Goal: Communication & Community: Participate in discussion

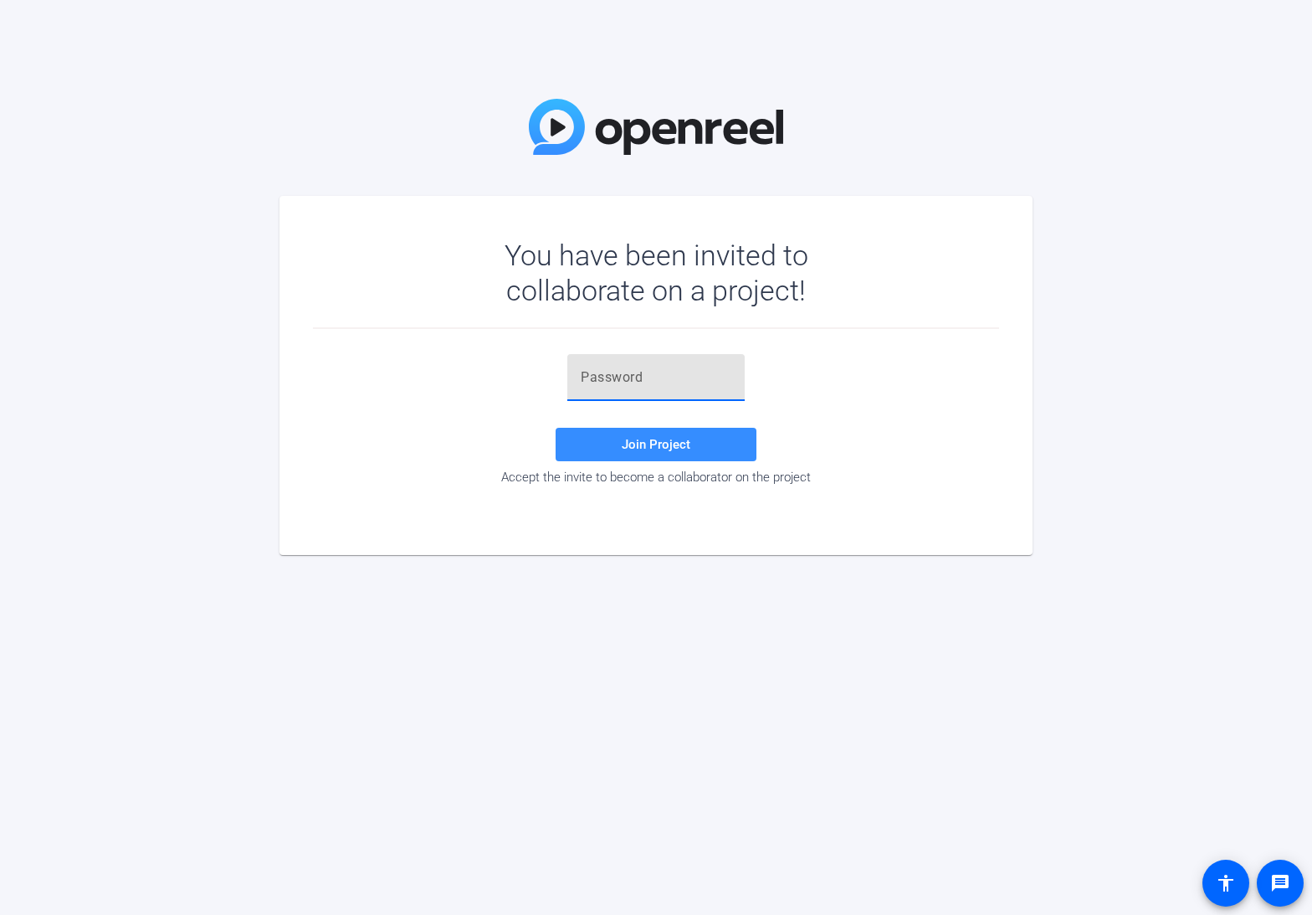
click at [654, 372] on input "text" at bounding box center [656, 377] width 151 height 20
paste input "I5%HB5"
type input "I5%HB5"
click at [617, 441] on span at bounding box center [656, 444] width 201 height 40
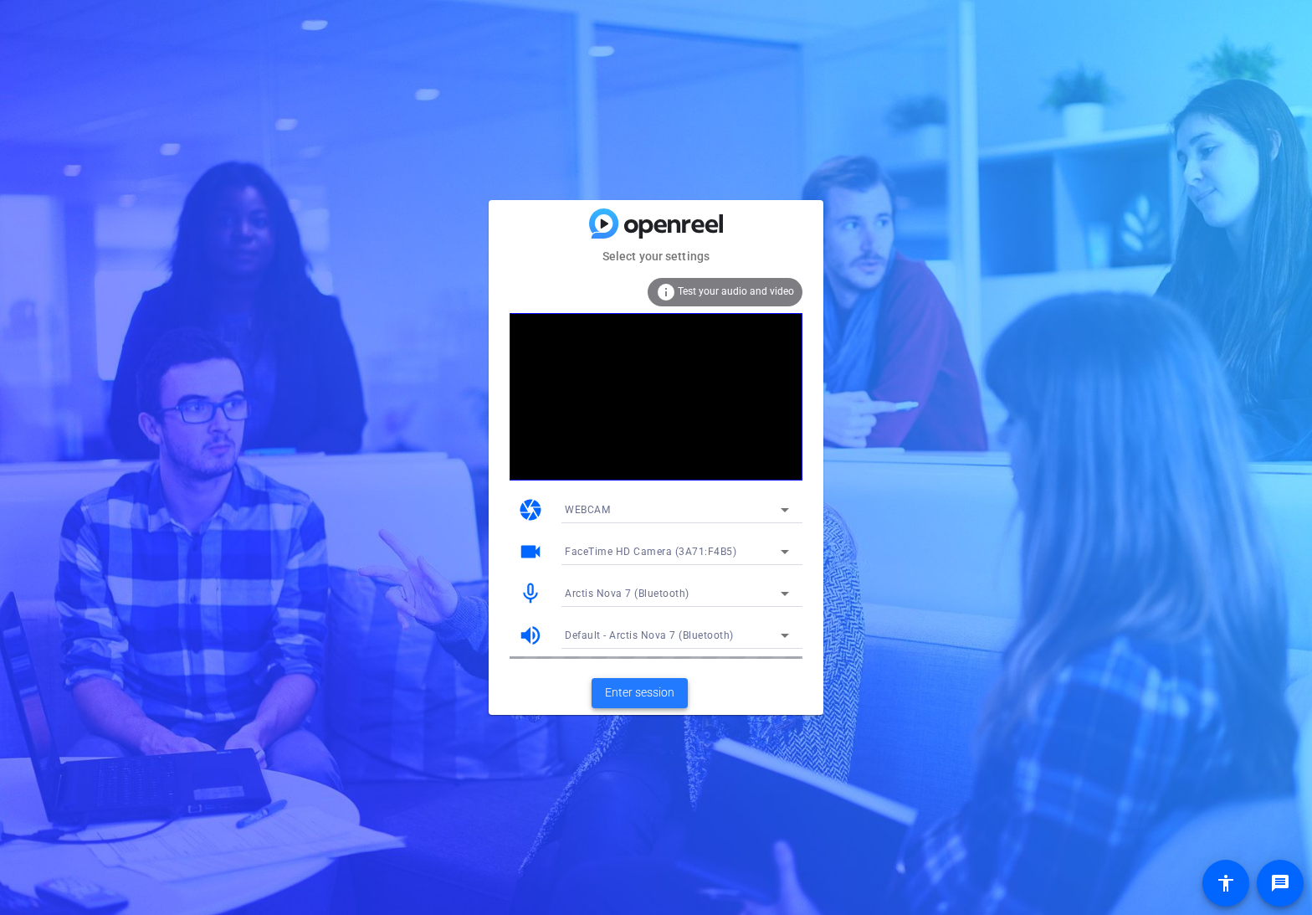
click at [650, 690] on span "Enter session" at bounding box center [639, 693] width 69 height 18
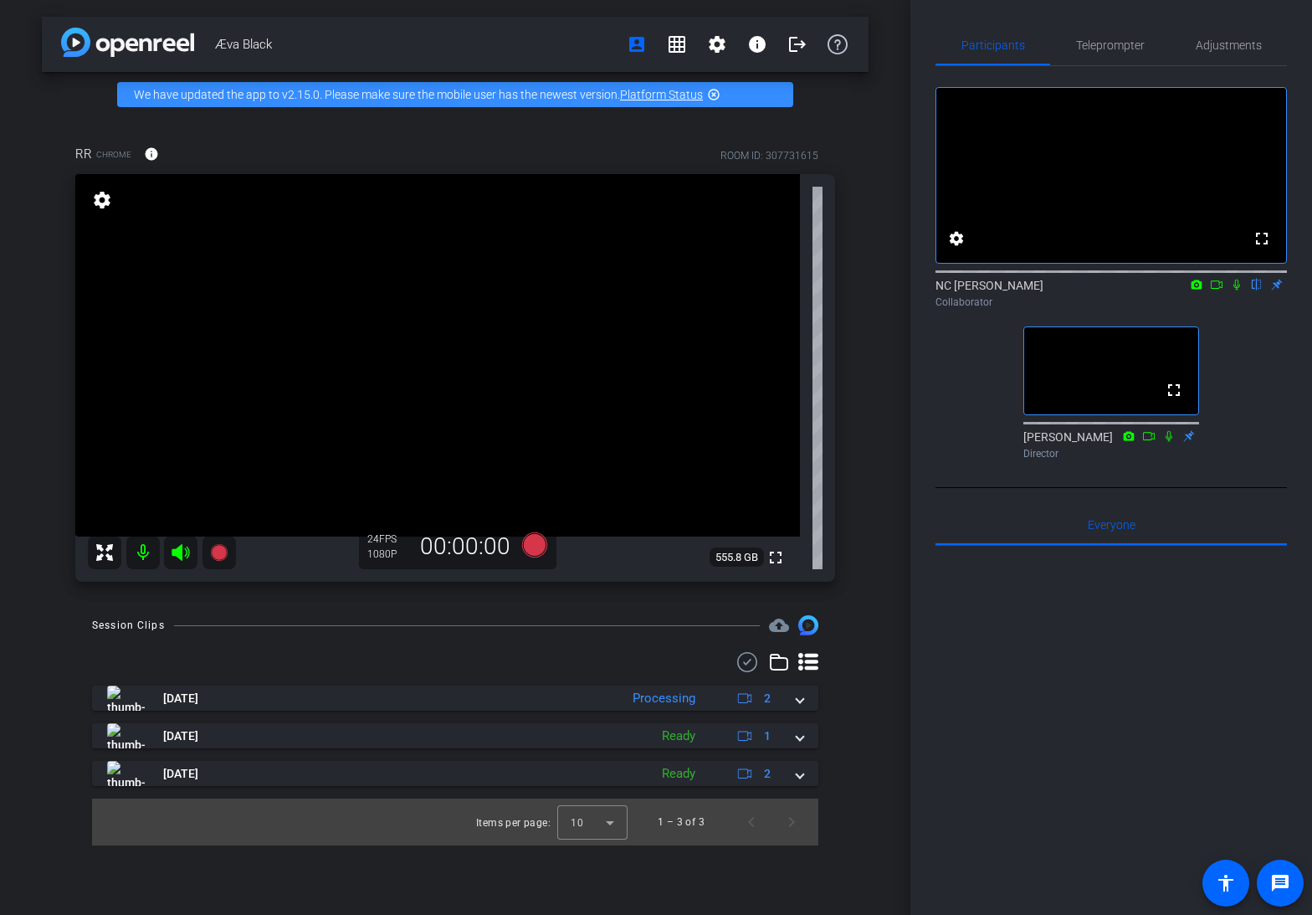
click at [1236, 290] on icon at bounding box center [1236, 285] width 13 height 12
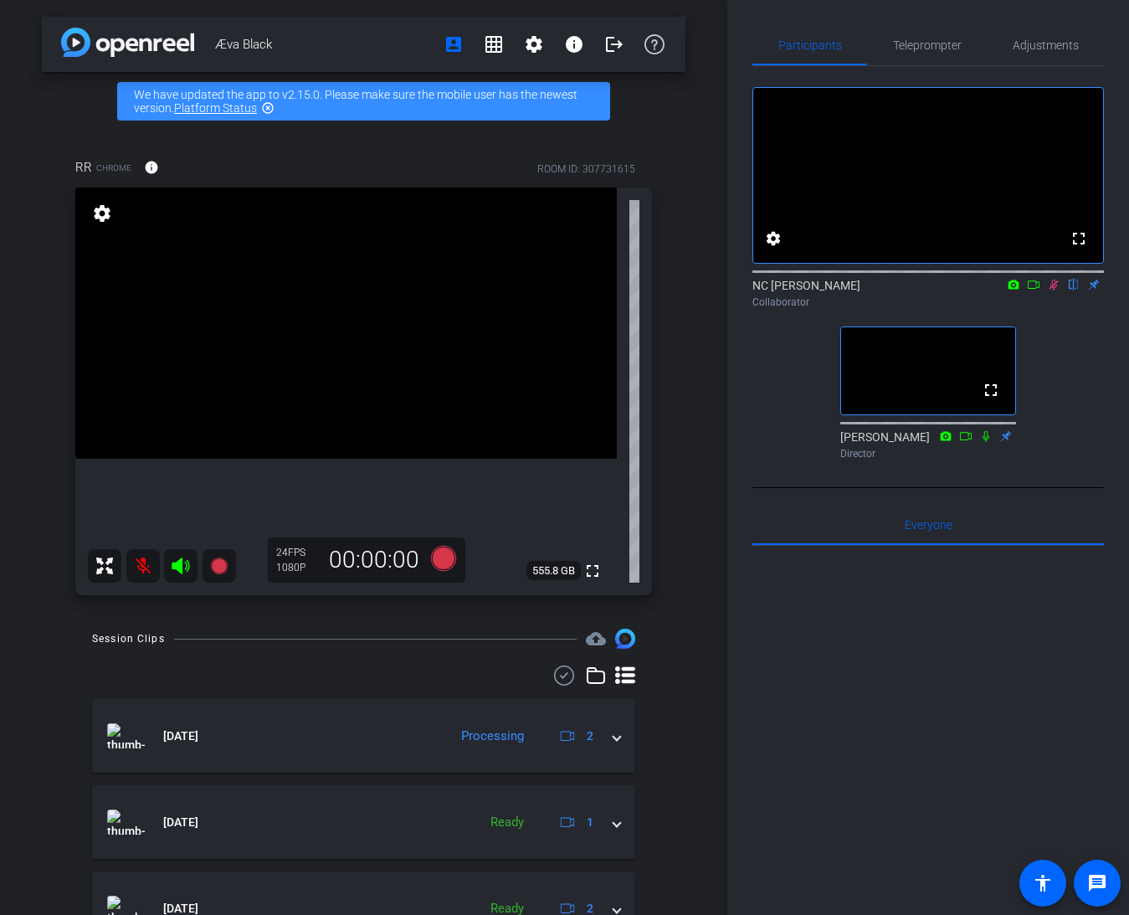
click at [1054, 290] on icon at bounding box center [1053, 285] width 13 height 12
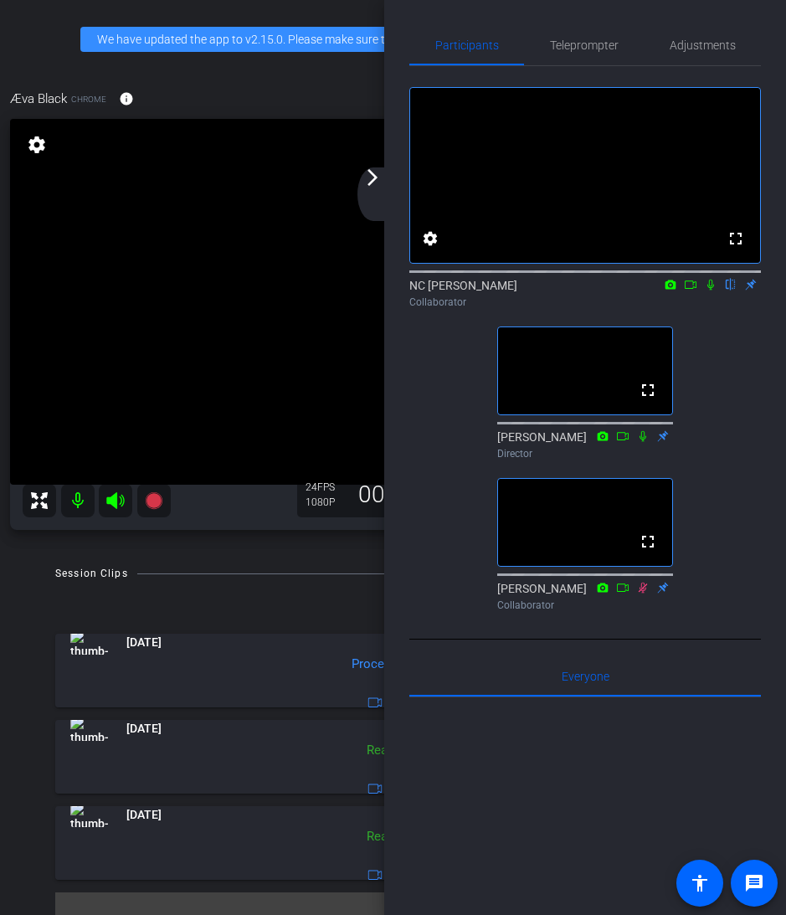
click at [709, 290] on icon at bounding box center [710, 284] width 7 height 11
click at [41, 891] on div "Session Clips cloud_upload [DATE] Processing 2 [DATE] Ready 1 [DATE] Ready 2 It…" at bounding box center [393, 751] width 776 height 376
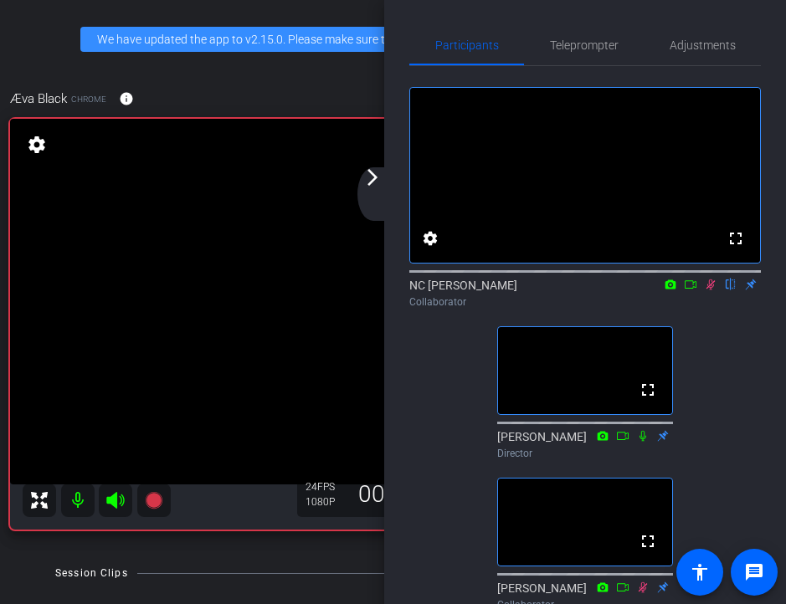
scroll to position [5, 0]
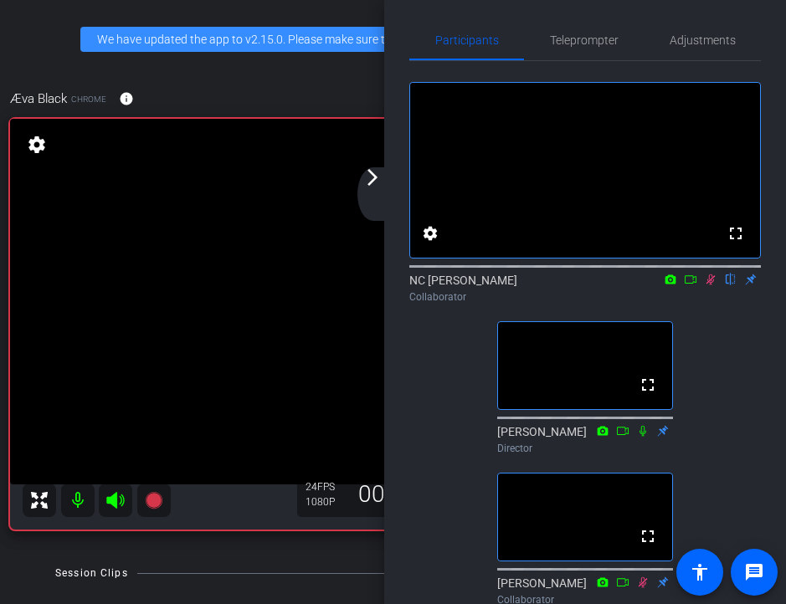
click at [715, 285] on icon at bounding box center [710, 280] width 13 height 12
click at [40, 64] on div "Æva Black Chrome info ROOM ID: 307731615 fullscreen settings 547.6 GB 24 FPS 10…" at bounding box center [393, 304] width 776 height 484
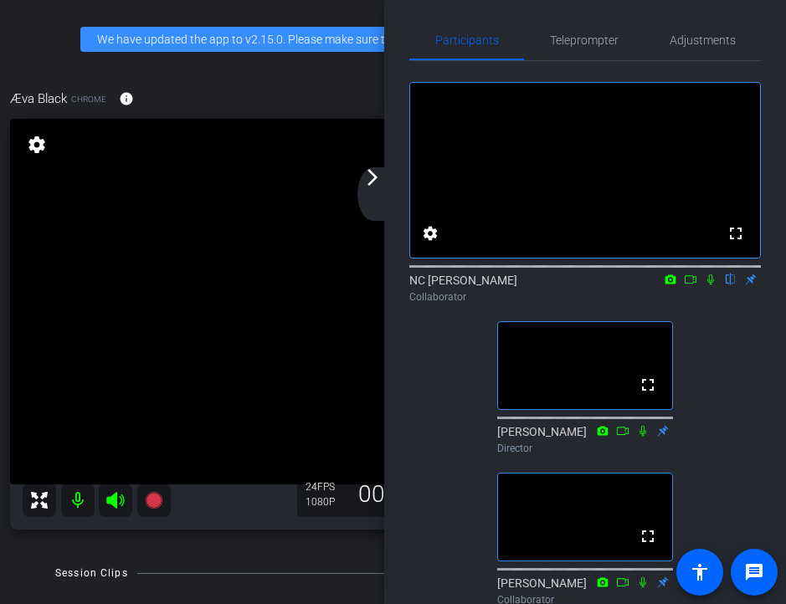
click at [709, 285] on icon at bounding box center [710, 279] width 7 height 11
click at [31, 546] on div "Æva Black Chrome info ROOM ID: 307731615 fullscreen settings 547.6 GB 24 FPS 10…" at bounding box center [393, 304] width 776 height 484
click at [709, 285] on icon at bounding box center [710, 279] width 9 height 11
click at [714, 285] on icon at bounding box center [710, 280] width 13 height 12
click at [30, 550] on div "Æva Black account_box grid_on settings info logout We have updated the app to v…" at bounding box center [393, 302] width 786 height 604
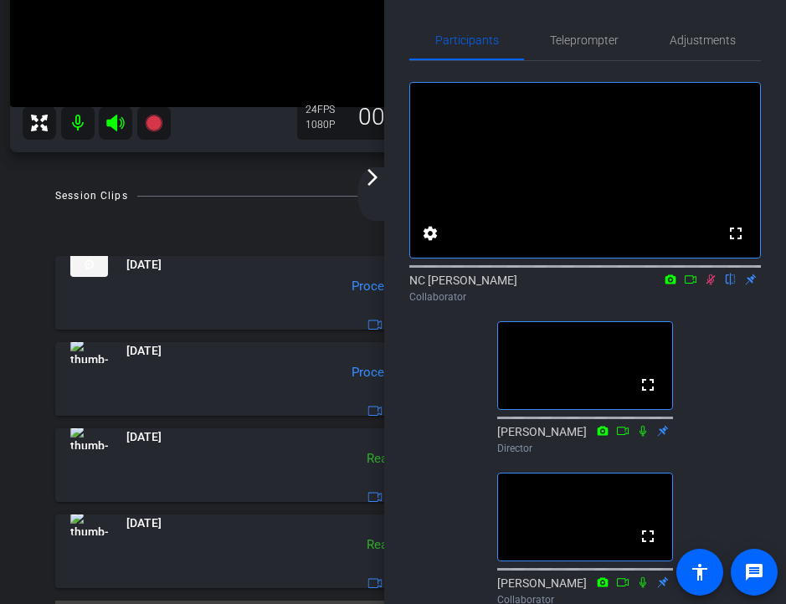
scroll to position [421, 0]
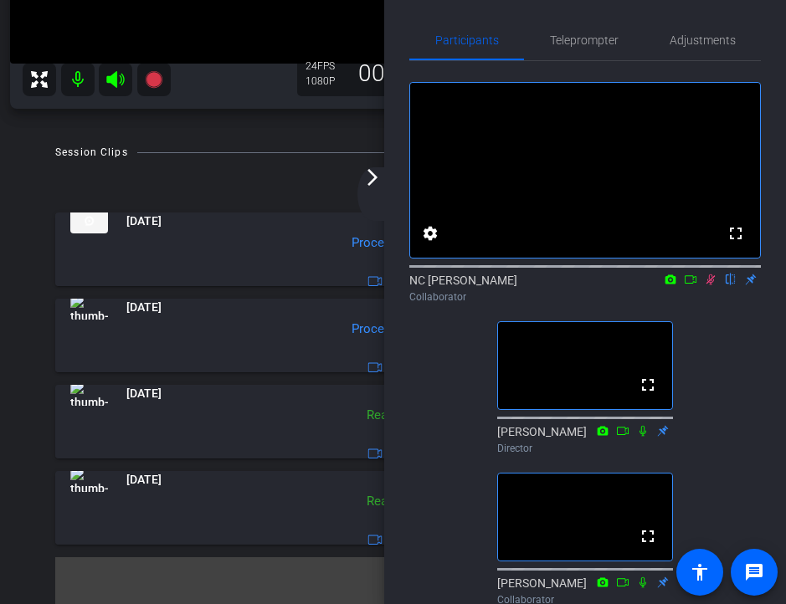
click at [373, 172] on mat-icon "arrow_forward_ios" at bounding box center [372, 177] width 20 height 20
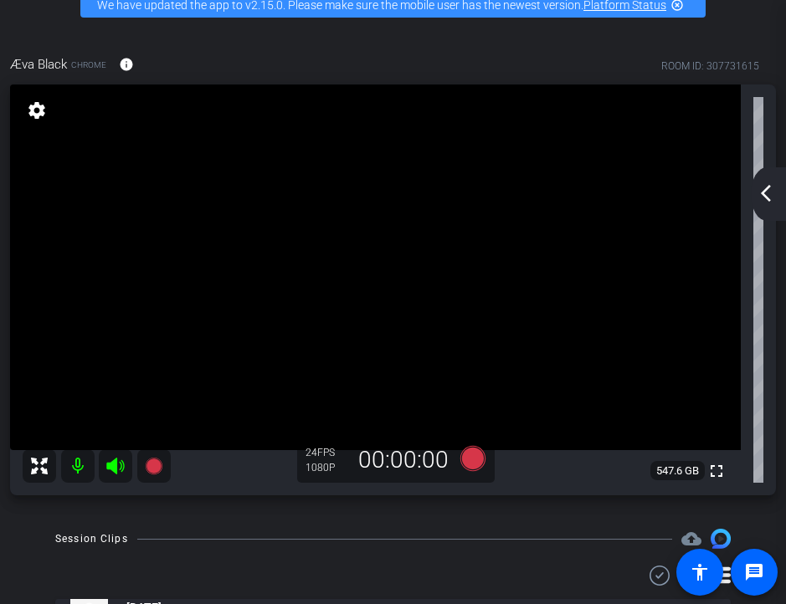
scroll to position [36, 0]
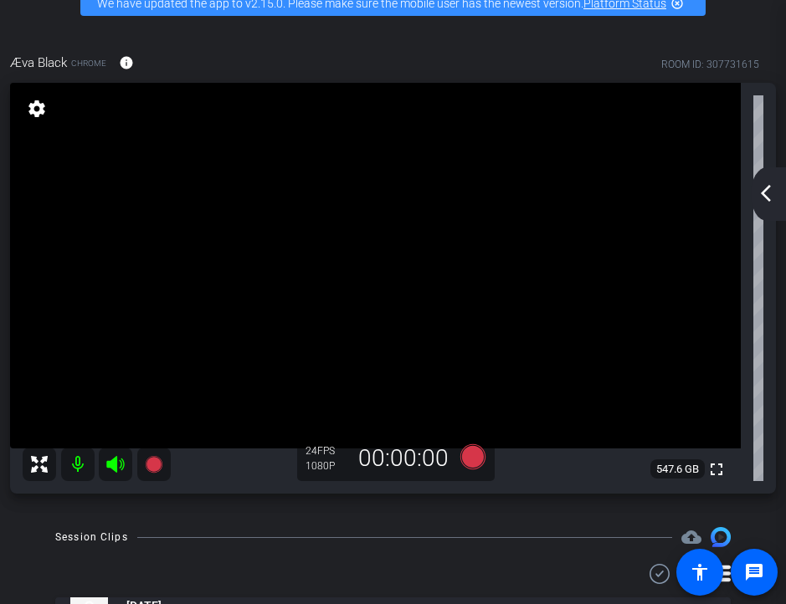
click at [771, 196] on mat-icon "arrow_back_ios_new" at bounding box center [766, 193] width 20 height 20
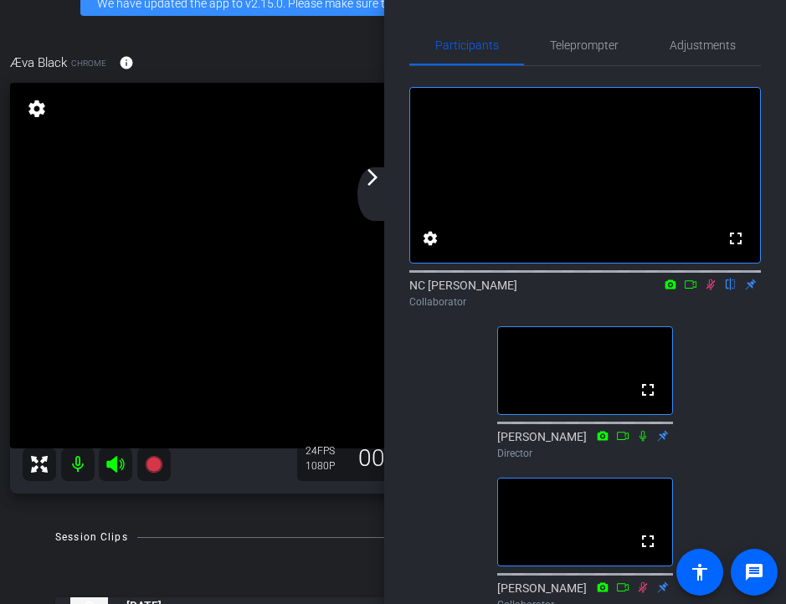
click at [382, 182] on div "arrow_back_ios_new arrow_forward_ios" at bounding box center [374, 194] width 35 height 54
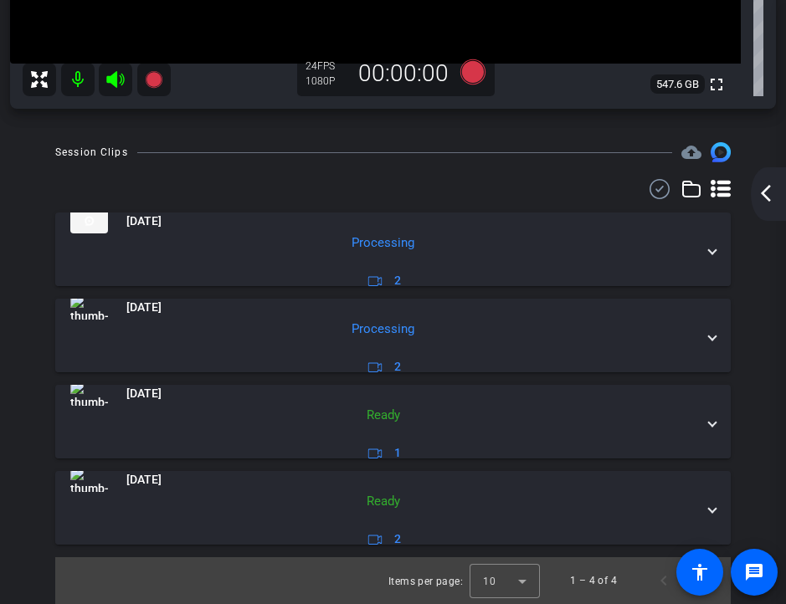
scroll to position [421, 0]
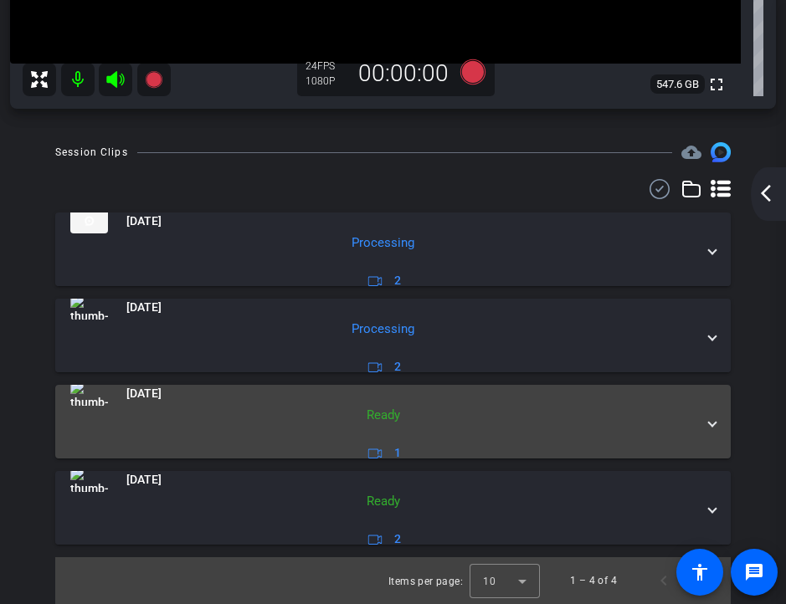
click at [676, 394] on mat-panel-title "[DATE]" at bounding box center [382, 393] width 625 height 25
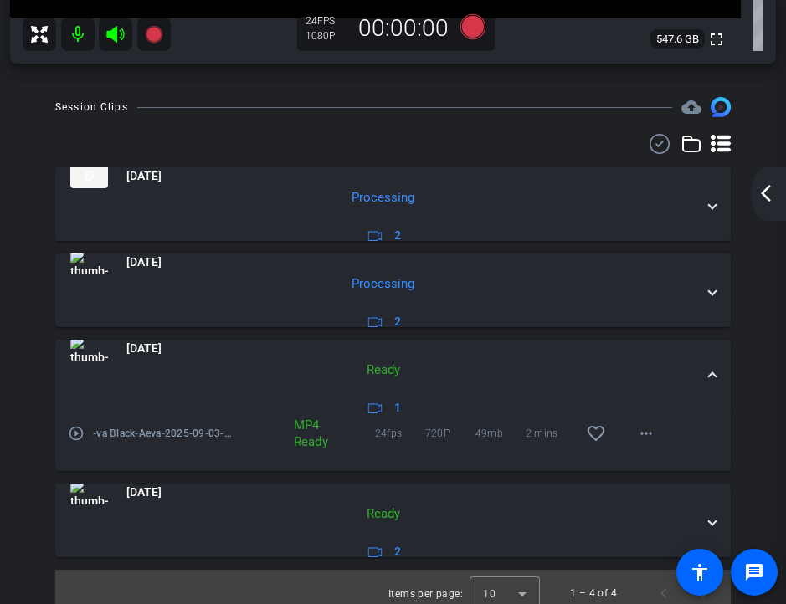
scroll to position [479, 0]
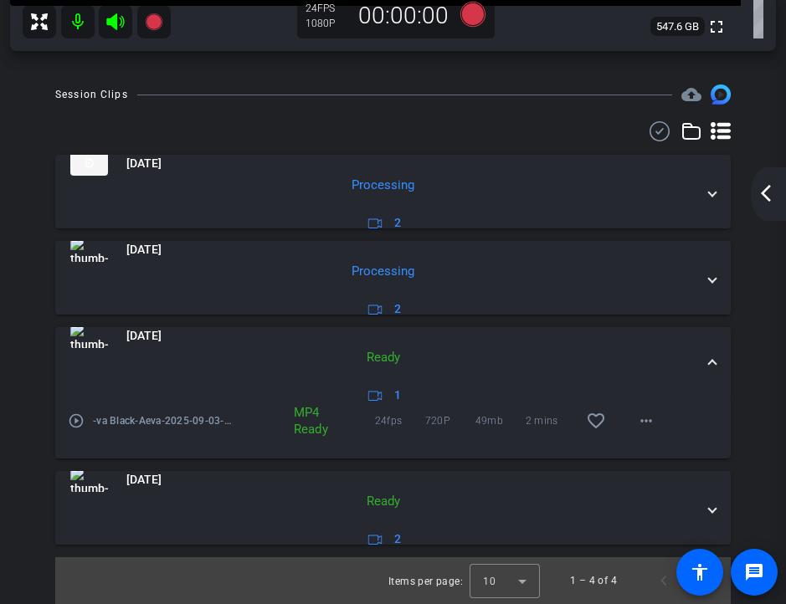
click at [369, 399] on icon at bounding box center [375, 396] width 14 height 10
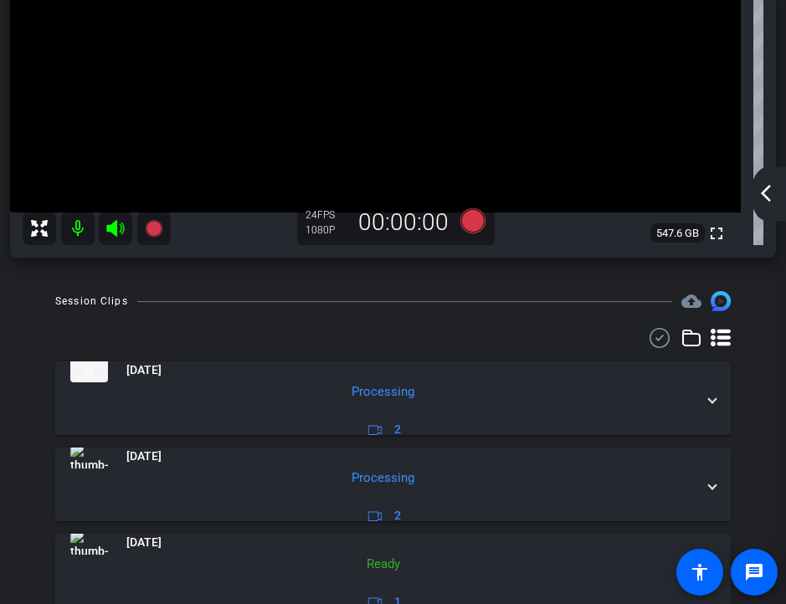
scroll to position [421, 0]
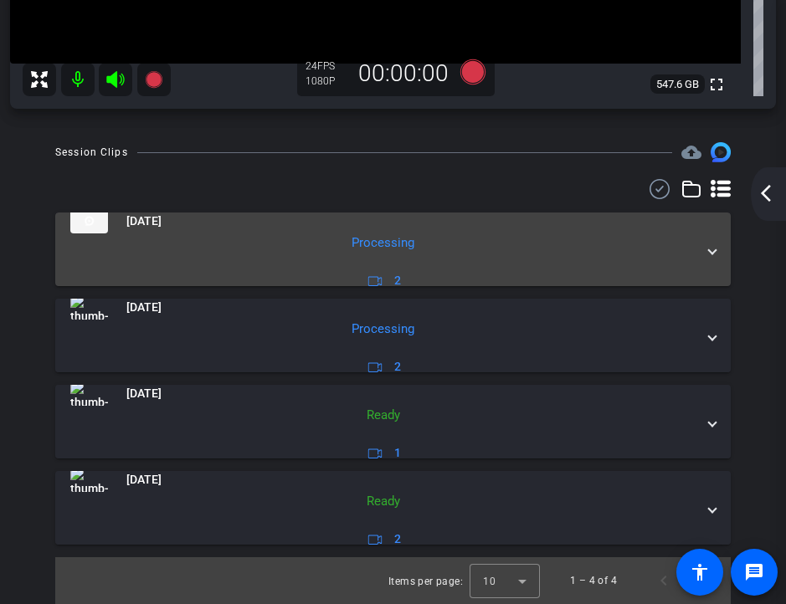
click at [720, 250] on mat-expansion-panel-header "[DATE] Processing 2" at bounding box center [392, 250] width 675 height 74
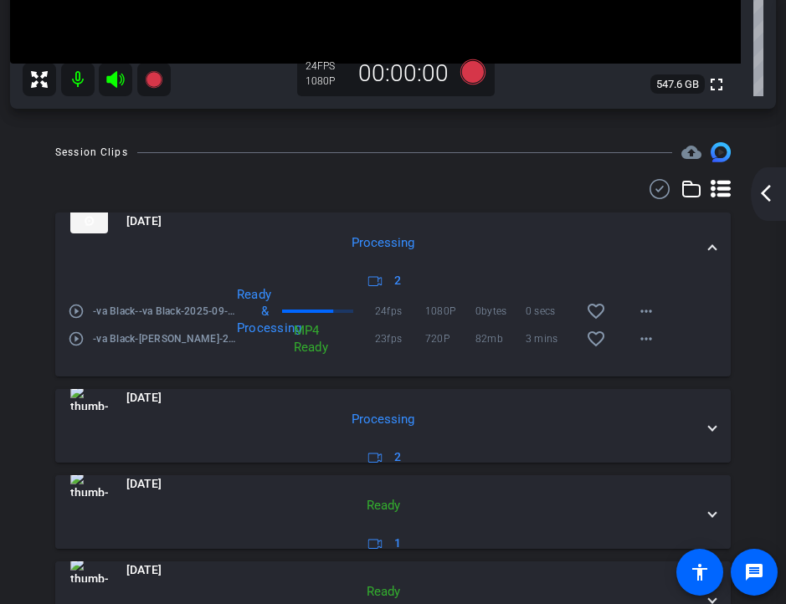
click at [300, 347] on div "MP4 Ready" at bounding box center [305, 338] width 41 height 33
click at [636, 340] on mat-icon "more_horiz" at bounding box center [646, 339] width 20 height 20
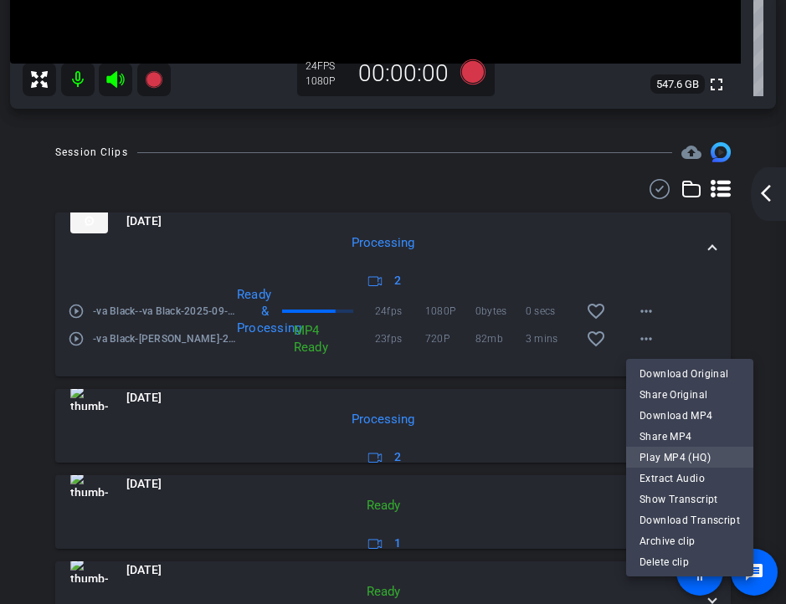
click at [675, 459] on span "Play MP4 (HQ)" at bounding box center [689, 458] width 100 height 20
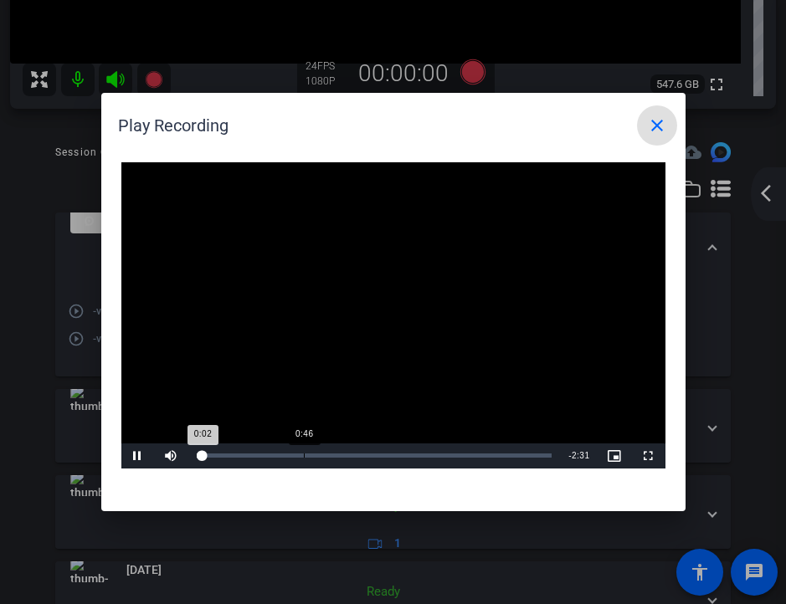
click at [304, 455] on div "0:46" at bounding box center [304, 456] width 1 height 4
click at [402, 451] on div "Loaded : 41.37% 1:28 0:48" at bounding box center [374, 455] width 372 height 25
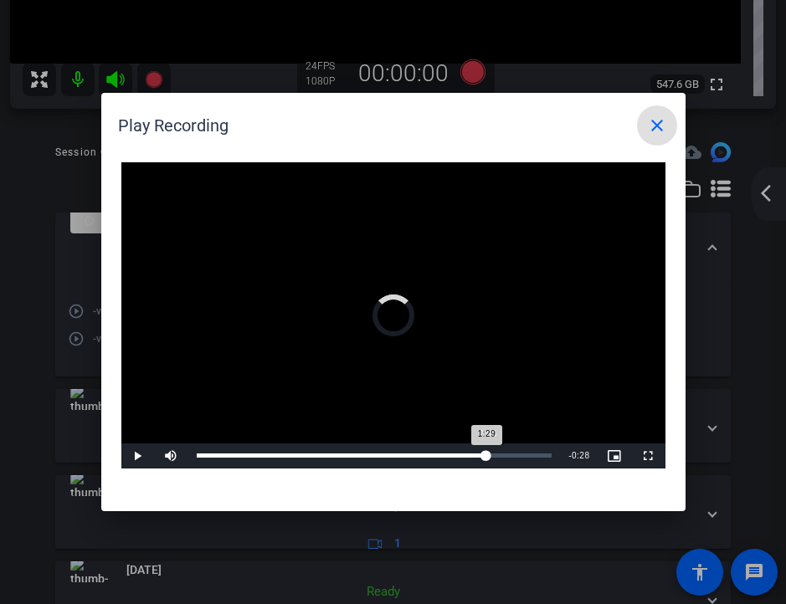
click at [486, 452] on div "Loaded : 68.82% 2:05 1:29" at bounding box center [374, 455] width 372 height 25
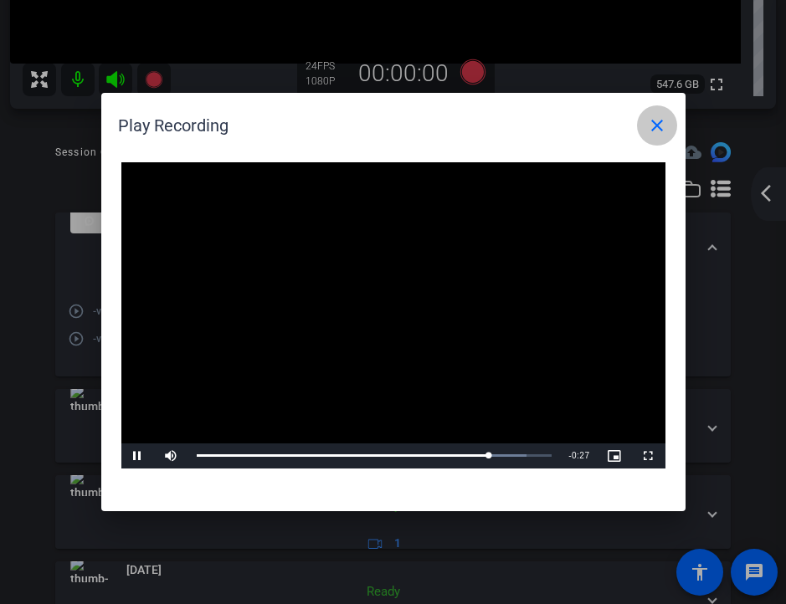
click at [655, 128] on mat-icon "close" at bounding box center [657, 125] width 20 height 20
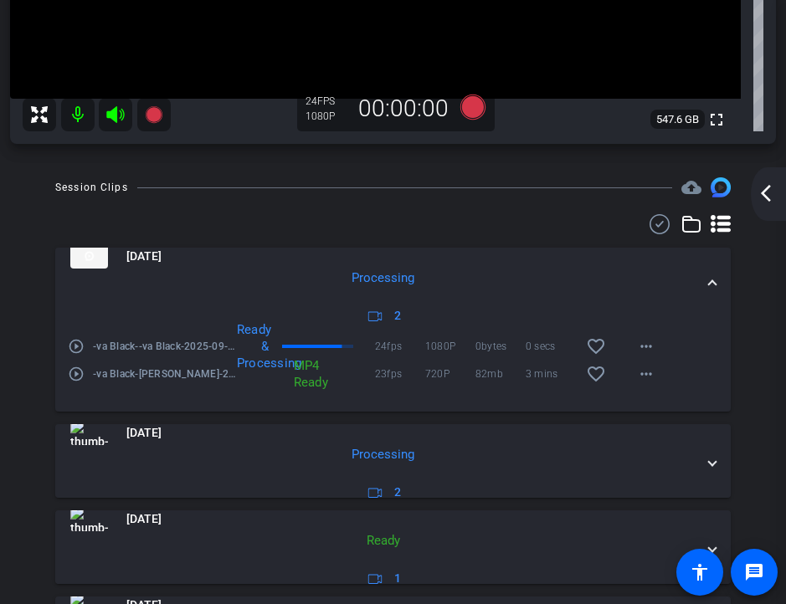
scroll to position [387, 0]
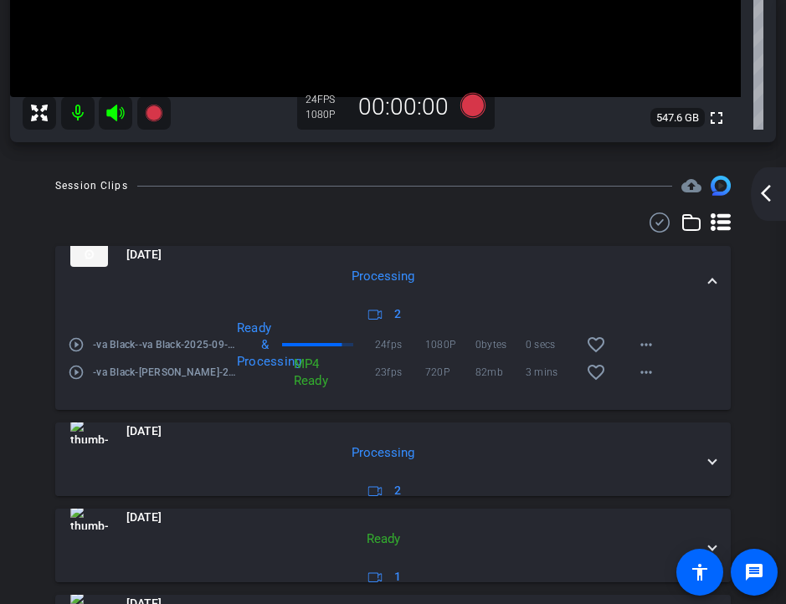
click at [718, 277] on mat-expansion-panel-header "[DATE] Processing 2" at bounding box center [392, 283] width 675 height 74
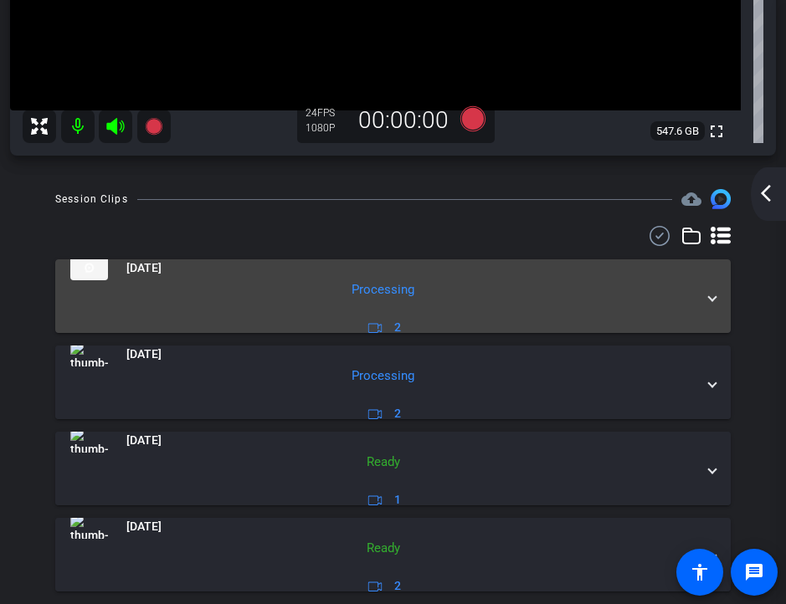
scroll to position [377, 0]
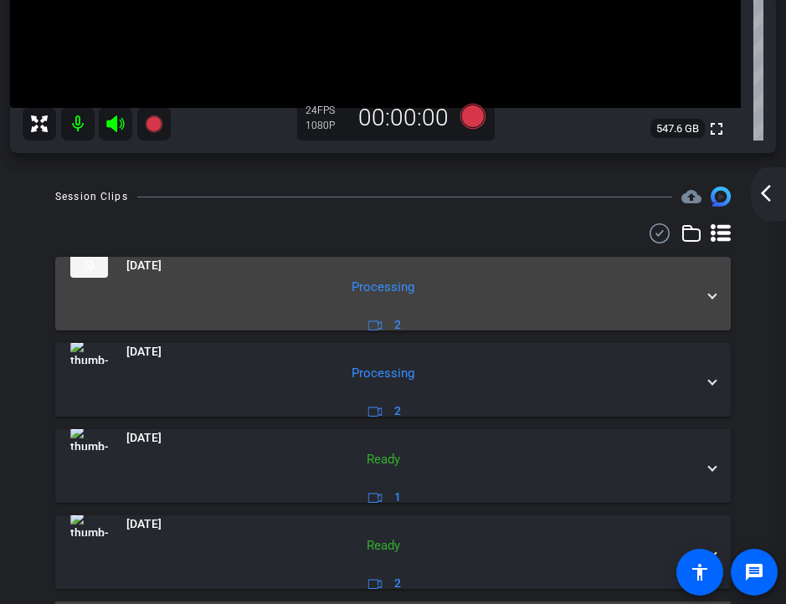
click at [715, 296] on span at bounding box center [712, 294] width 7 height 18
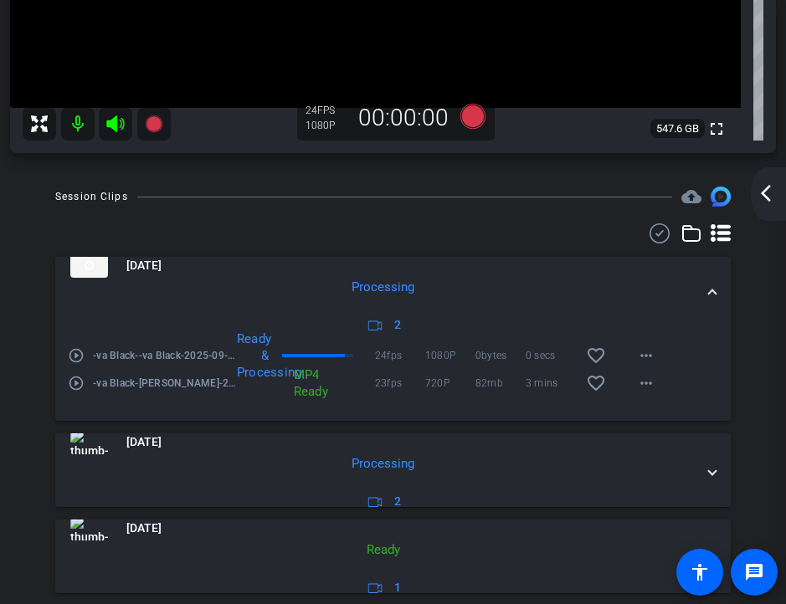
click at [317, 387] on div "MP4 Ready" at bounding box center [305, 383] width 41 height 33
click at [647, 380] on mat-icon "more_horiz" at bounding box center [646, 383] width 20 height 20
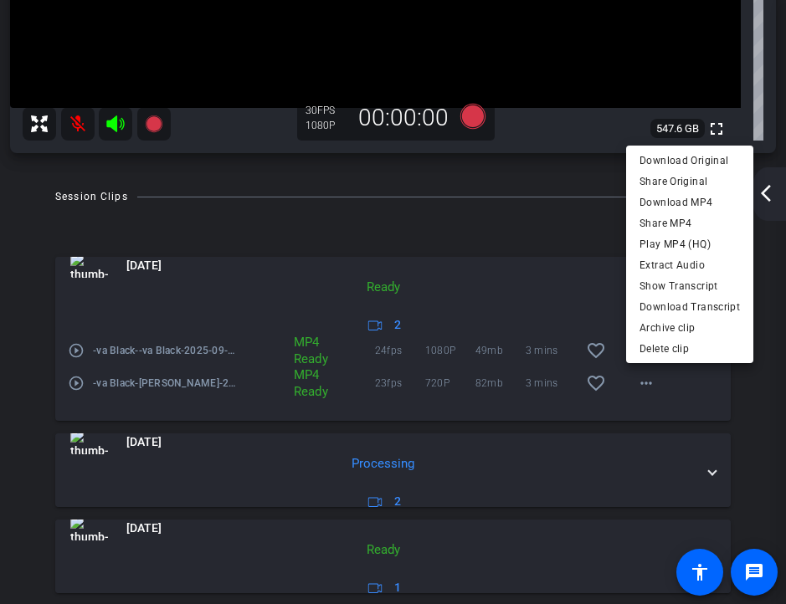
click at [774, 192] on div at bounding box center [393, 302] width 786 height 604
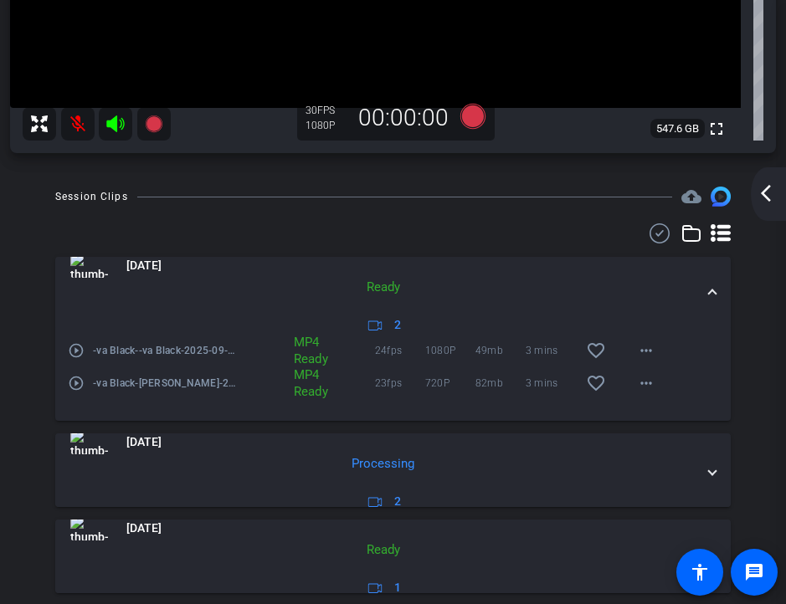
click at [771, 194] on mat-icon "arrow_back_ios_new" at bounding box center [766, 193] width 20 height 20
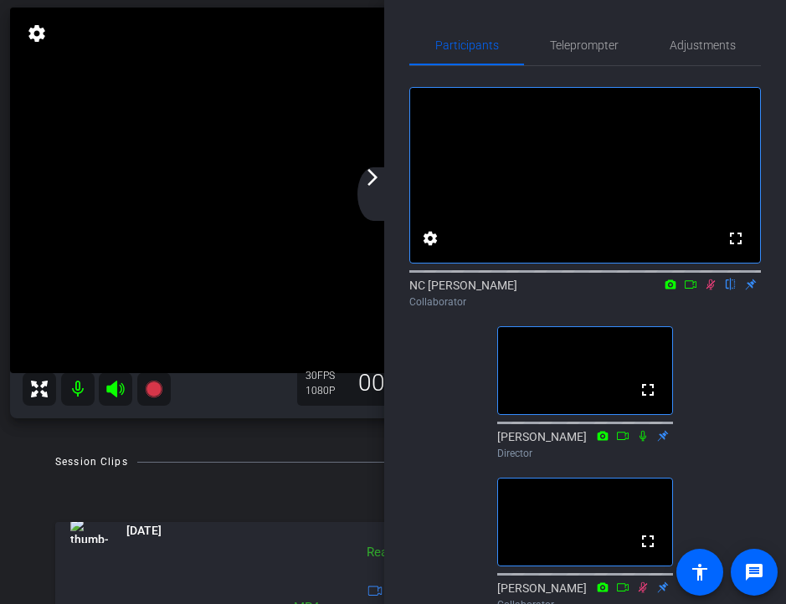
scroll to position [0, 0]
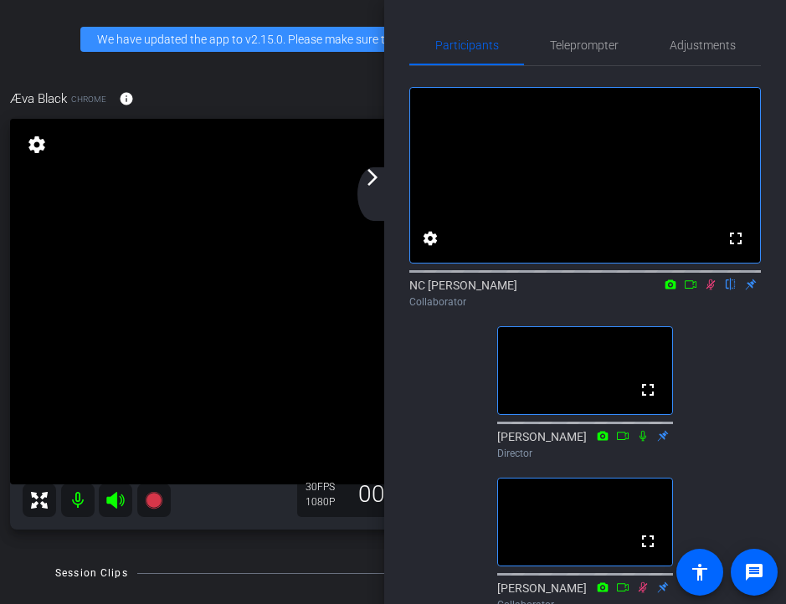
click at [373, 177] on mat-icon "arrow_forward_ios" at bounding box center [372, 177] width 20 height 20
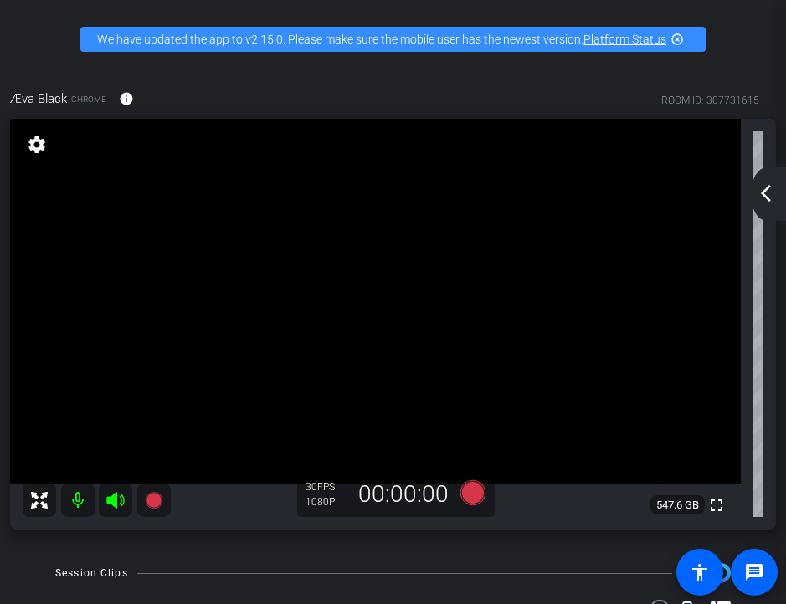
click at [763, 194] on mat-icon "arrow_back_ios_new" at bounding box center [766, 193] width 20 height 20
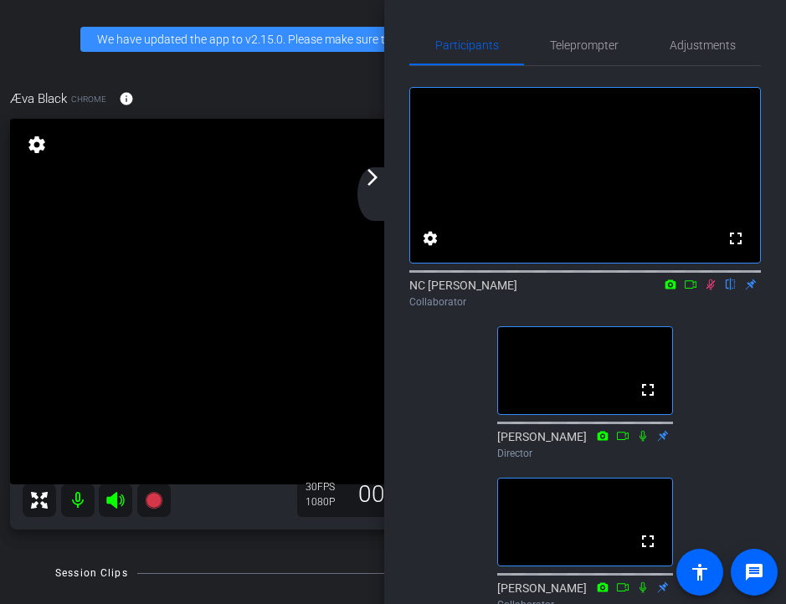
click at [727, 356] on div "fullscreen settings NC [PERSON_NAME] flip Collaborator fullscreen [PERSON_NAME]…" at bounding box center [584, 341] width 351 height 551
click at [710, 290] on icon at bounding box center [710, 285] width 13 height 12
click at [707, 290] on icon at bounding box center [710, 284] width 9 height 11
click at [711, 290] on icon at bounding box center [710, 284] width 7 height 11
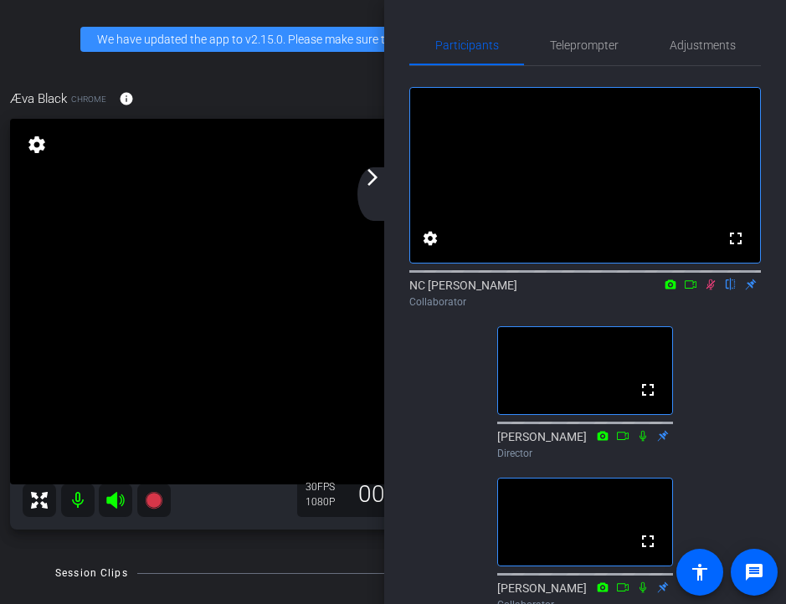
click at [706, 290] on icon at bounding box center [710, 285] width 13 height 12
click at [709, 290] on icon at bounding box center [710, 284] width 7 height 11
click at [709, 290] on icon at bounding box center [710, 284] width 9 height 11
click at [710, 290] on icon at bounding box center [710, 285] width 13 height 12
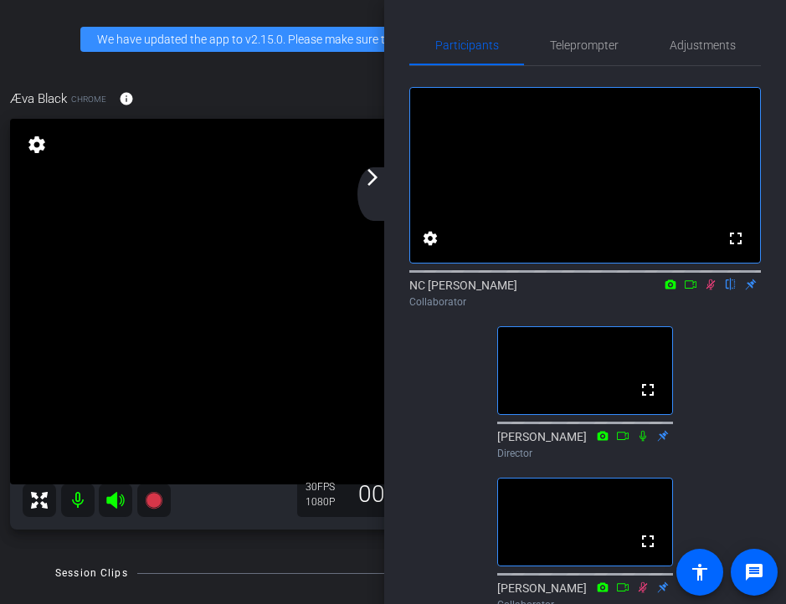
click at [715, 290] on icon at bounding box center [710, 285] width 13 height 12
click at [710, 290] on icon at bounding box center [710, 284] width 7 height 11
drag, startPoint x: 711, startPoint y: 306, endPoint x: 713, endPoint y: 336, distance: 29.3
click at [713, 336] on div "fullscreen settings NC [PERSON_NAME] flip Collaborator fullscreen [PERSON_NAME]…" at bounding box center [584, 341] width 351 height 551
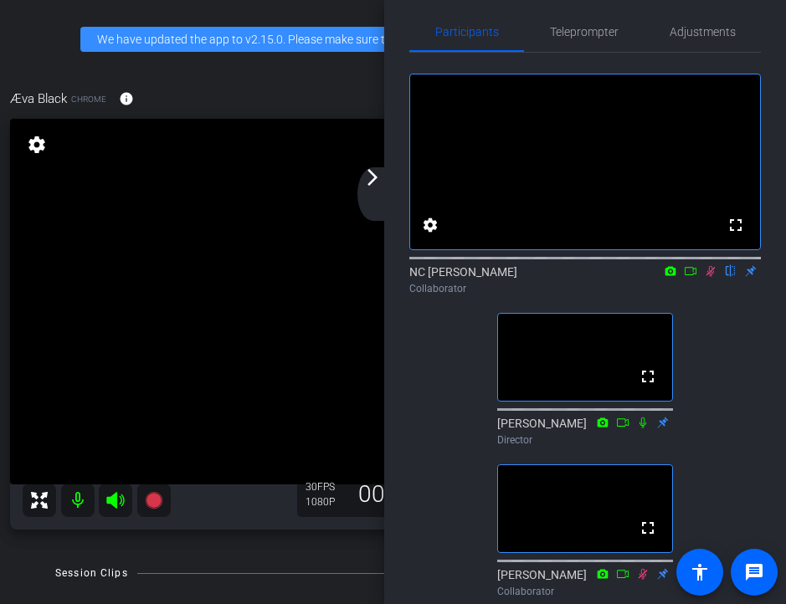
click at [710, 277] on icon at bounding box center [710, 271] width 13 height 12
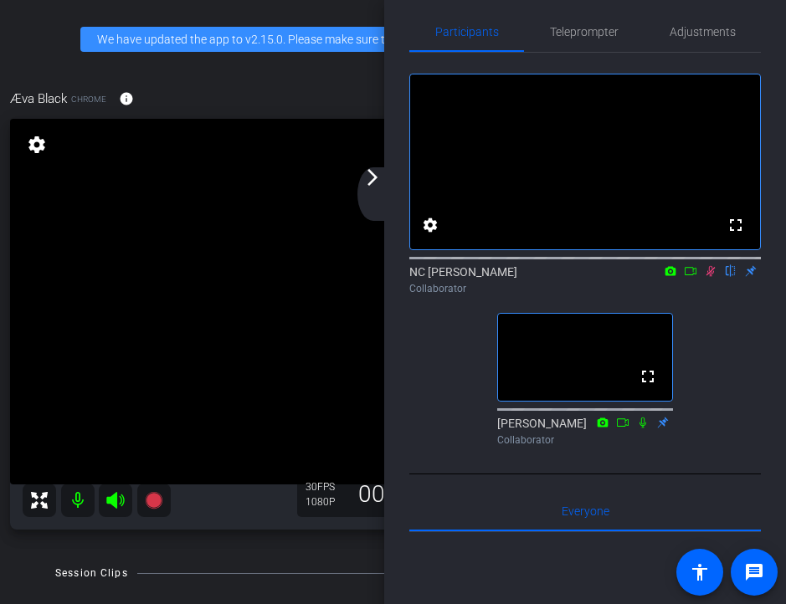
click at [712, 277] on icon at bounding box center [710, 271] width 13 height 12
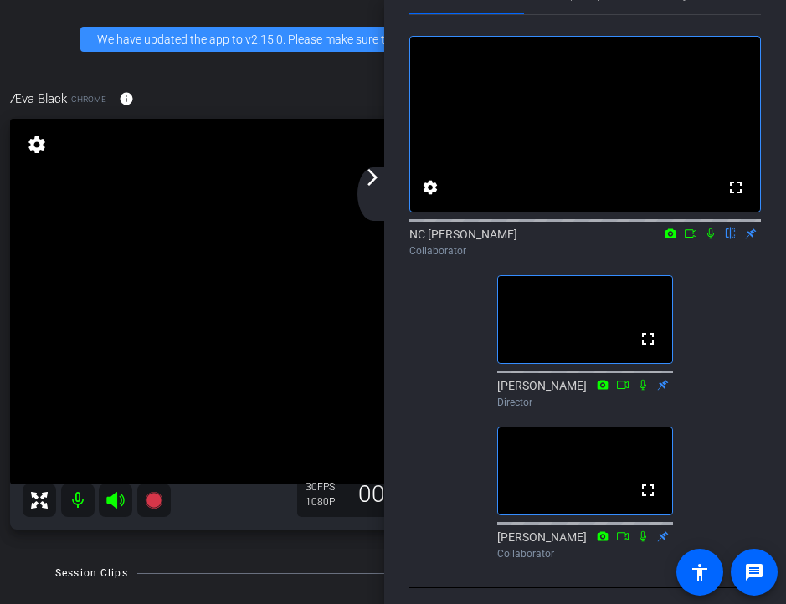
scroll to position [75, 0]
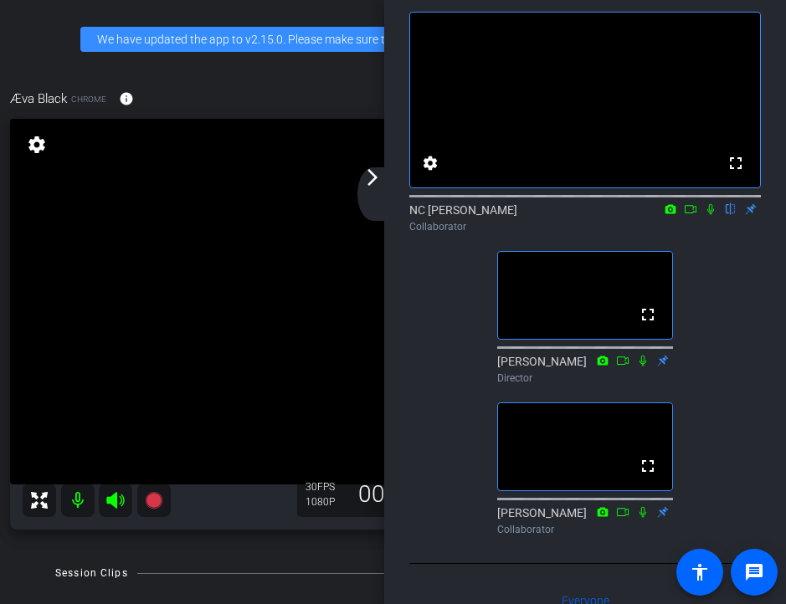
click at [710, 215] on icon at bounding box center [710, 209] width 13 height 12
click at [715, 215] on icon at bounding box center [710, 209] width 13 height 12
click at [710, 215] on icon at bounding box center [710, 209] width 13 height 12
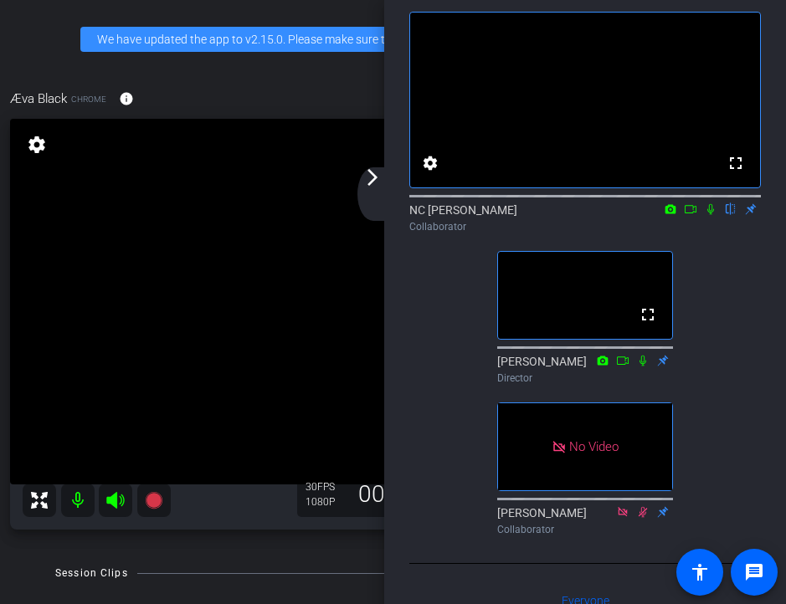
click at [16, 546] on div "Æva Black account_box grid_on settings info logout We have updated the app to v…" at bounding box center [393, 302] width 786 height 604
click at [712, 215] on icon at bounding box center [710, 209] width 13 height 12
click at [427, 542] on div "fullscreen settings NC [PERSON_NAME] flip Collaborator fullscreen [PERSON_NAME]…" at bounding box center [584, 266] width 351 height 551
click at [17, 561] on div "Æva Black account_box grid_on settings info logout We have updated the app to v…" at bounding box center [393, 302] width 786 height 604
click at [714, 215] on icon at bounding box center [710, 209] width 13 height 12
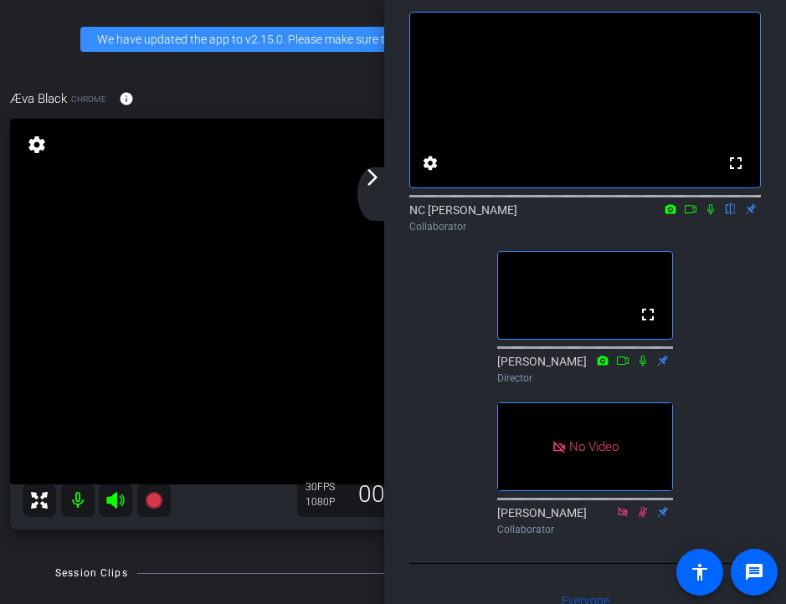
click at [710, 215] on icon at bounding box center [710, 209] width 13 height 12
click at [709, 215] on icon at bounding box center [710, 209] width 9 height 11
click at [710, 215] on icon at bounding box center [710, 209] width 13 height 12
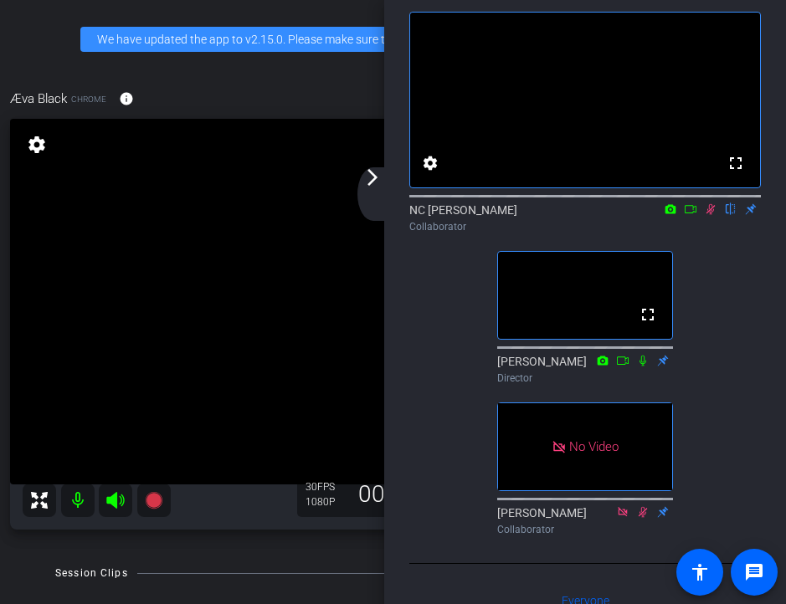
click at [374, 172] on mat-icon "arrow_forward_ios" at bounding box center [372, 177] width 20 height 20
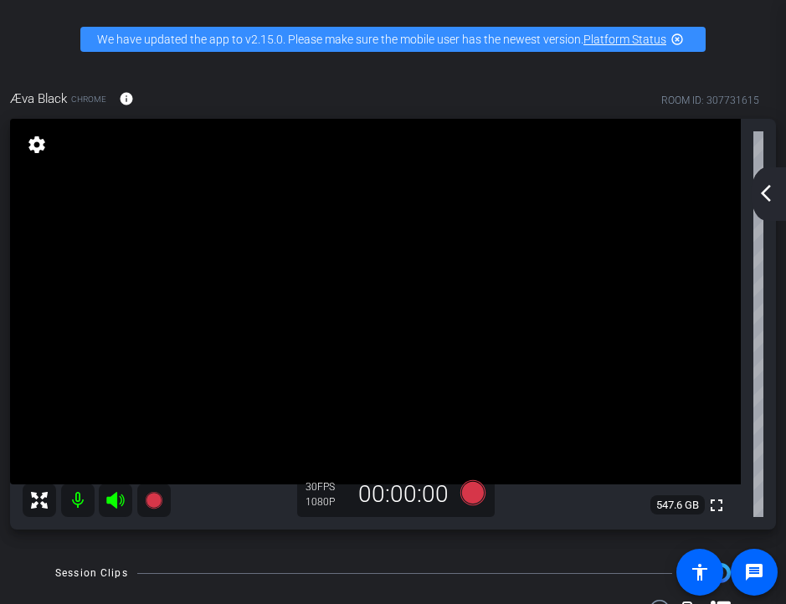
scroll to position [0, 0]
click at [772, 192] on mat-icon "arrow_back_ios_new" at bounding box center [766, 193] width 20 height 20
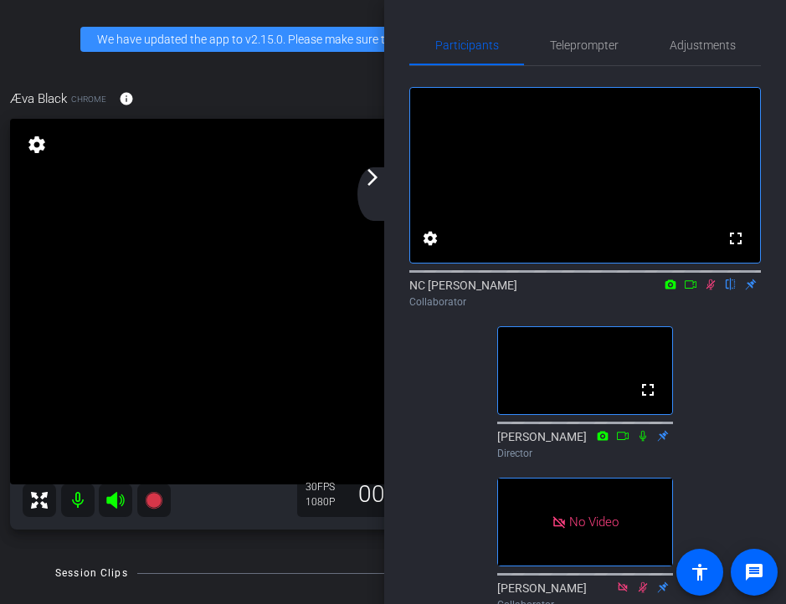
scroll to position [20, 0]
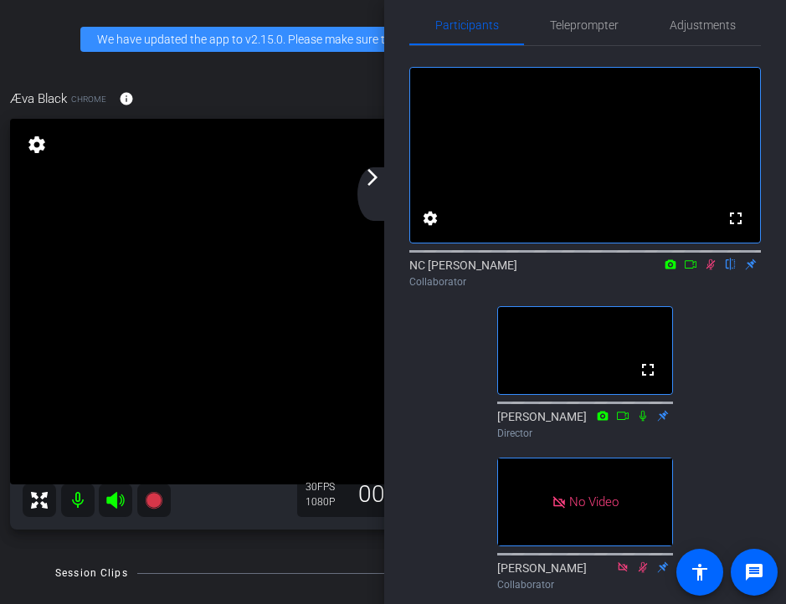
click at [690, 270] on icon at bounding box center [690, 265] width 13 height 12
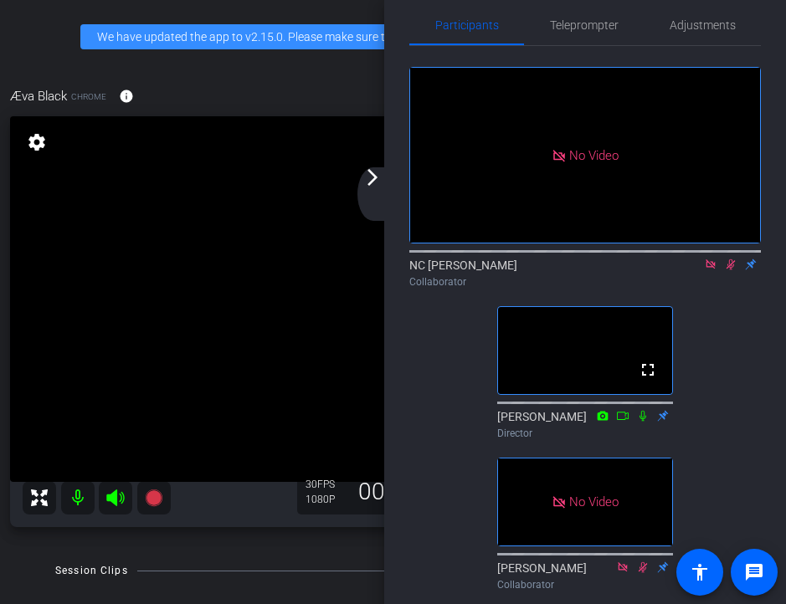
scroll to position [0, 0]
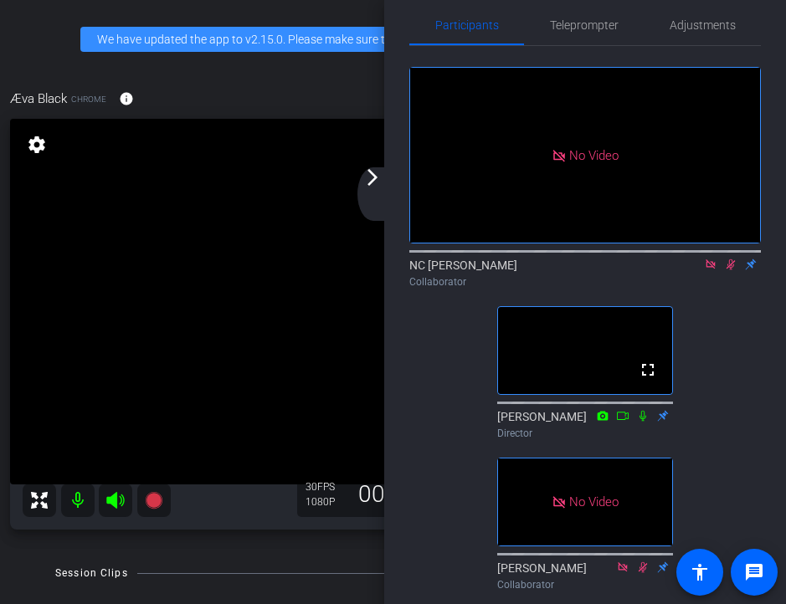
click at [714, 270] on icon at bounding box center [710, 265] width 13 height 12
click at [687, 269] on icon at bounding box center [690, 264] width 12 height 8
click at [729, 333] on div "No Video NC [PERSON_NAME] Collaborator fullscreen [PERSON_NAME] Director No Vid…" at bounding box center [584, 321] width 351 height 551
click at [631, 290] on div "NC [PERSON_NAME] Collaborator" at bounding box center [584, 273] width 351 height 33
click at [731, 270] on icon at bounding box center [730, 264] width 9 height 11
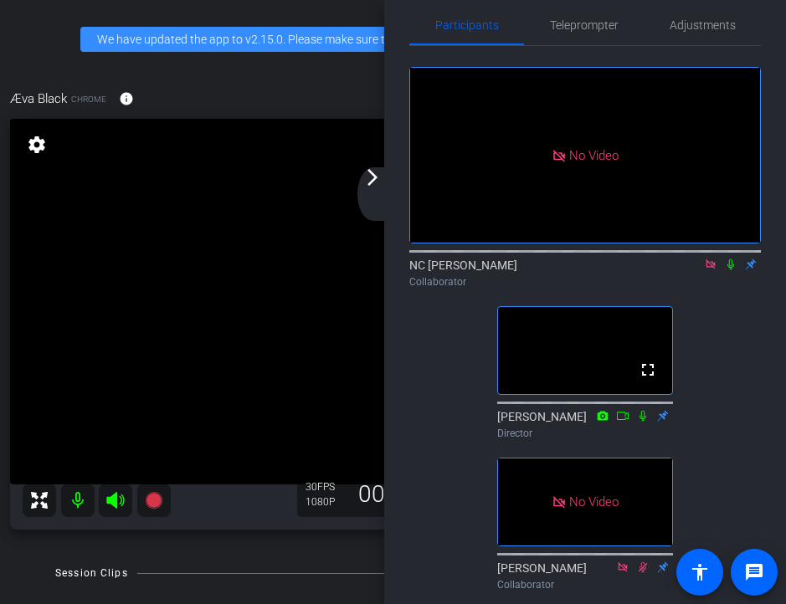
click at [713, 270] on icon at bounding box center [710, 265] width 13 height 12
click at [694, 269] on icon at bounding box center [690, 264] width 12 height 8
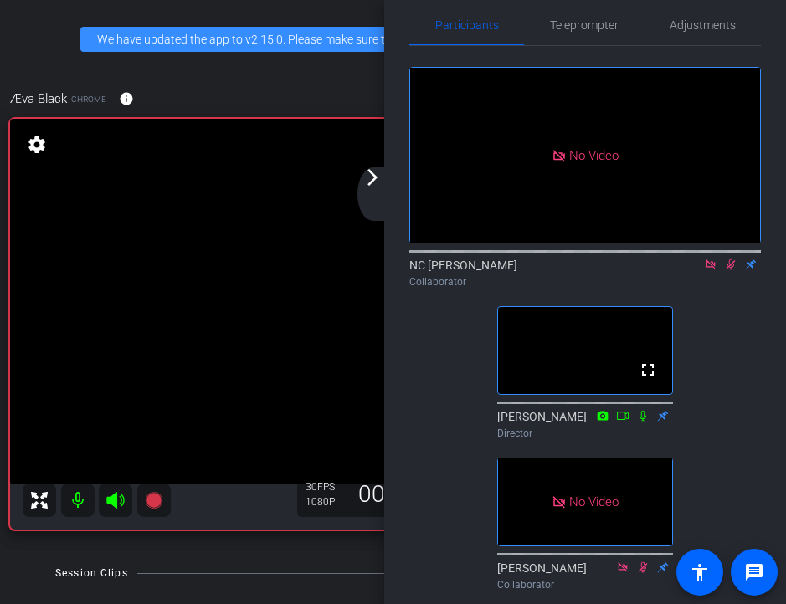
click at [711, 328] on div "No Video NC [PERSON_NAME] Collaborator fullscreen [PERSON_NAME] Director No Vid…" at bounding box center [584, 321] width 351 height 551
click at [736, 317] on div "No Video NC [PERSON_NAME] Collaborator fullscreen [PERSON_NAME] Director No Vid…" at bounding box center [584, 321] width 351 height 551
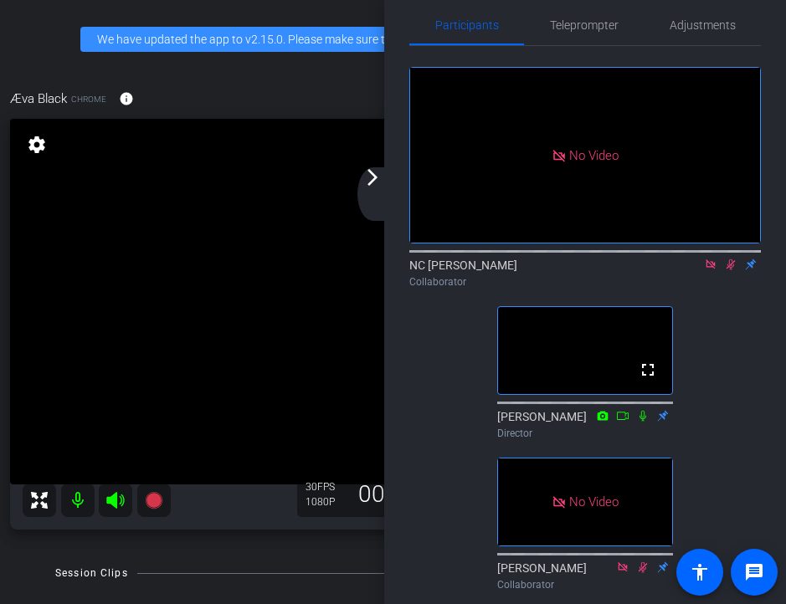
click at [718, 343] on div "No Video NC [PERSON_NAME] Collaborator fullscreen [PERSON_NAME] Director No Vid…" at bounding box center [584, 321] width 351 height 551
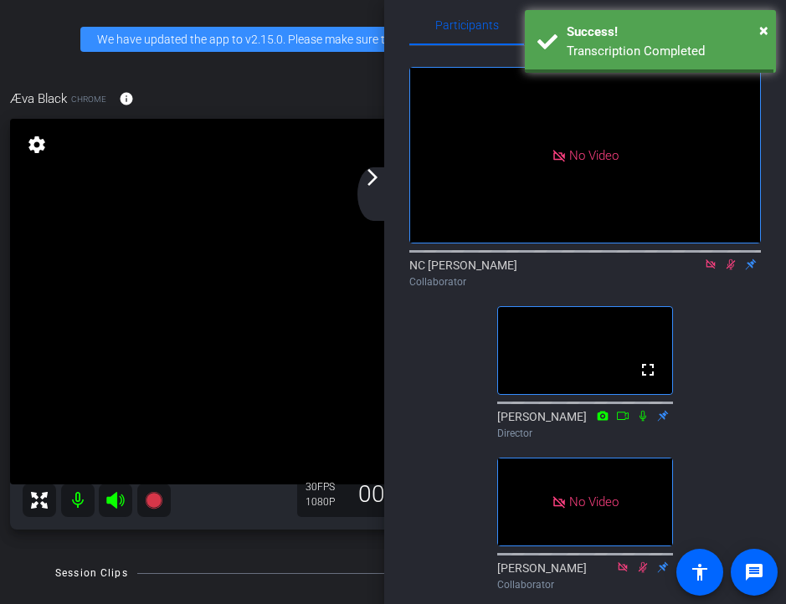
click at [741, 336] on div "No Video NC [PERSON_NAME] Collaborator fullscreen [PERSON_NAME] Director No Vid…" at bounding box center [584, 321] width 351 height 551
click at [712, 269] on icon at bounding box center [709, 263] width 9 height 9
click at [715, 270] on icon at bounding box center [710, 265] width 13 height 12
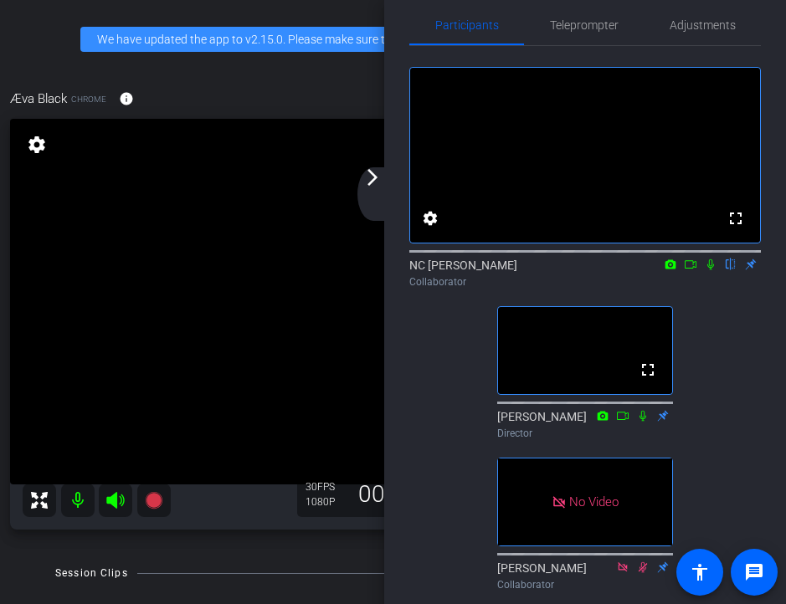
click at [201, 551] on div "Æva Black account_box grid_on settings info logout We have updated the app to v…" at bounding box center [393, 302] width 786 height 604
click at [377, 182] on mat-icon "arrow_forward_ios" at bounding box center [372, 177] width 20 height 20
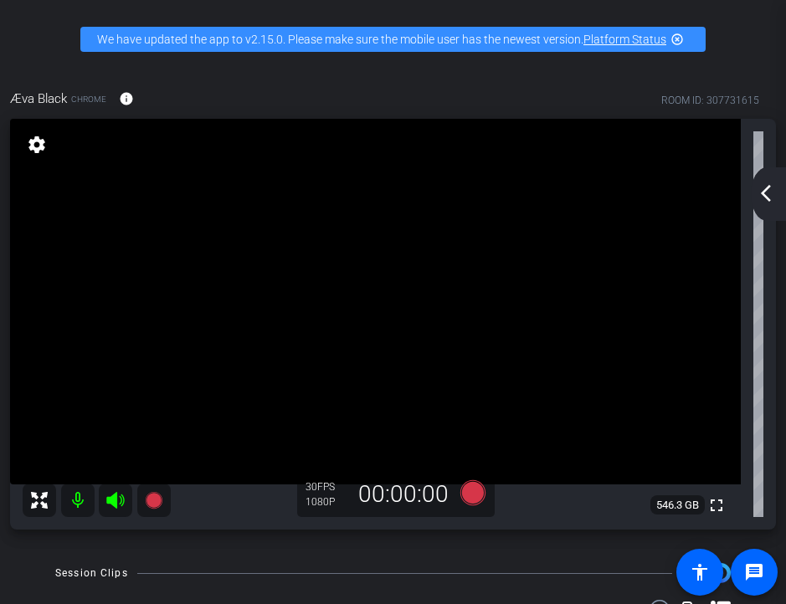
click at [764, 188] on mat-icon "arrow_back_ios_new" at bounding box center [766, 193] width 20 height 20
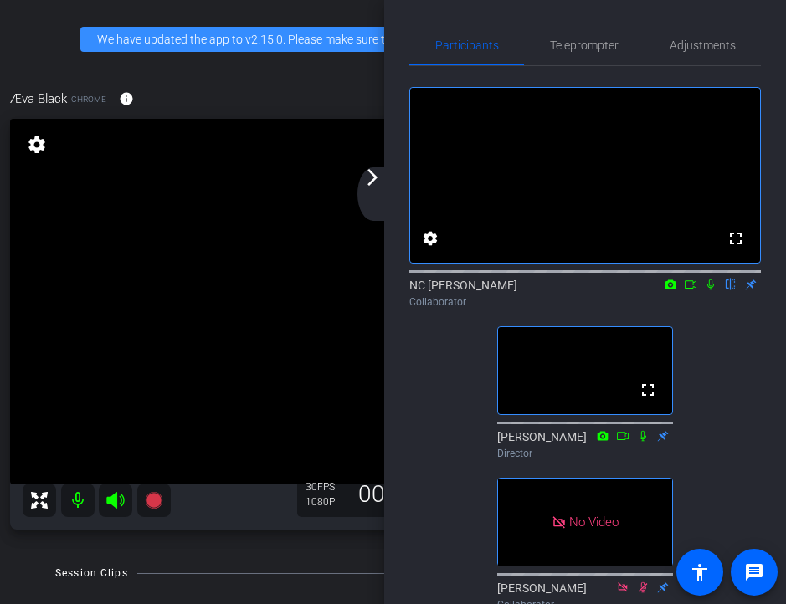
click at [708, 290] on icon at bounding box center [710, 285] width 13 height 12
click at [369, 177] on mat-icon "arrow_forward_ios" at bounding box center [372, 177] width 20 height 20
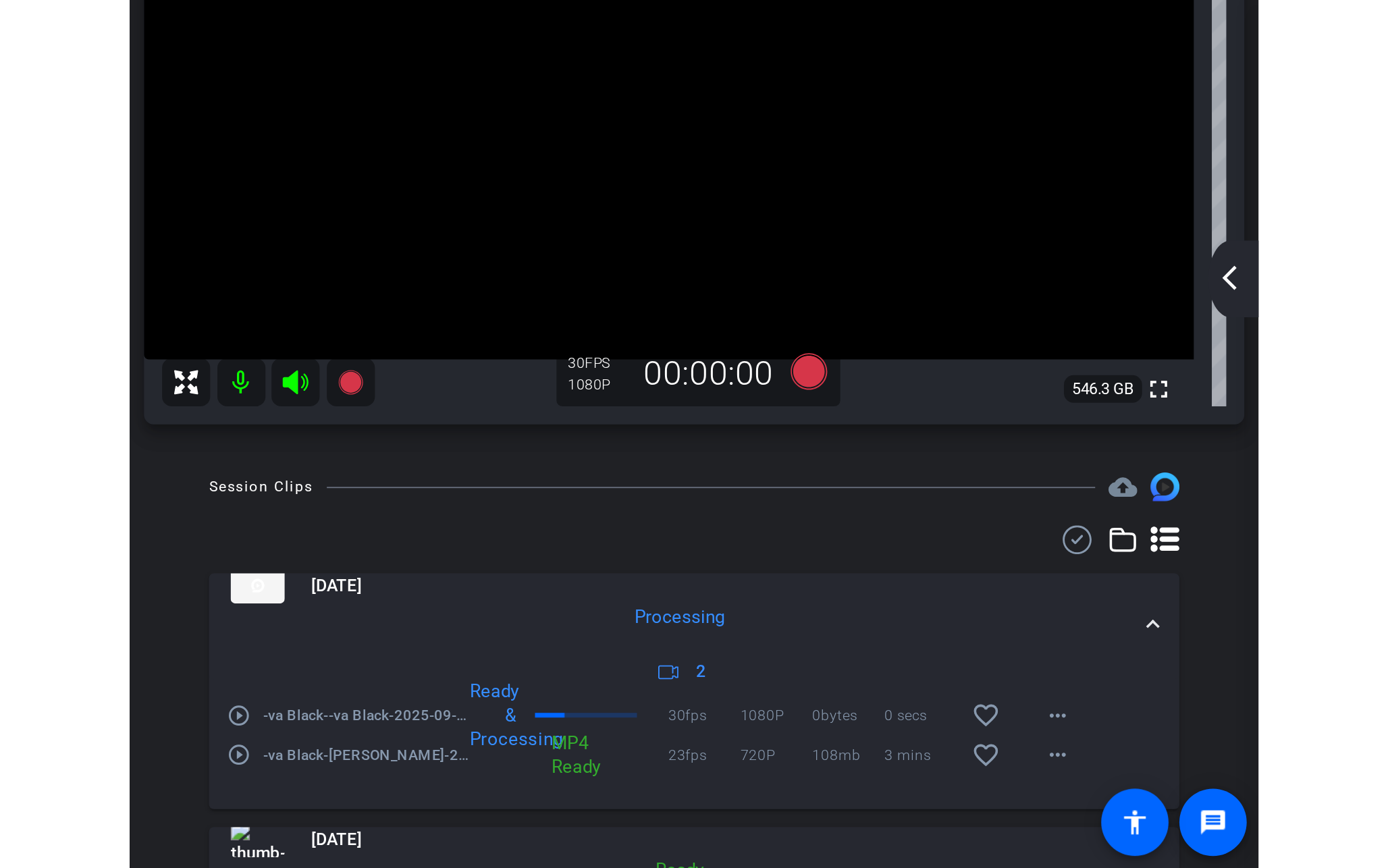
scroll to position [83, 0]
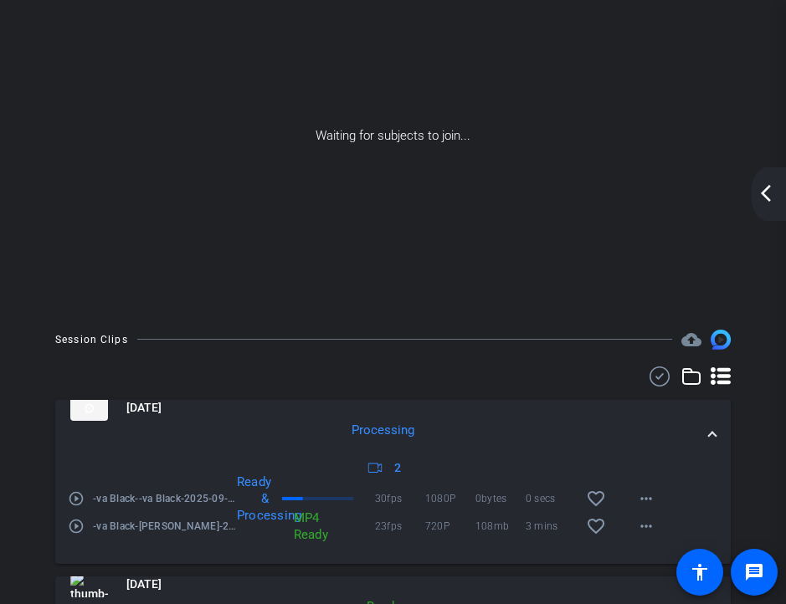
click at [762, 195] on mat-icon "arrow_back_ios_new" at bounding box center [766, 193] width 20 height 20
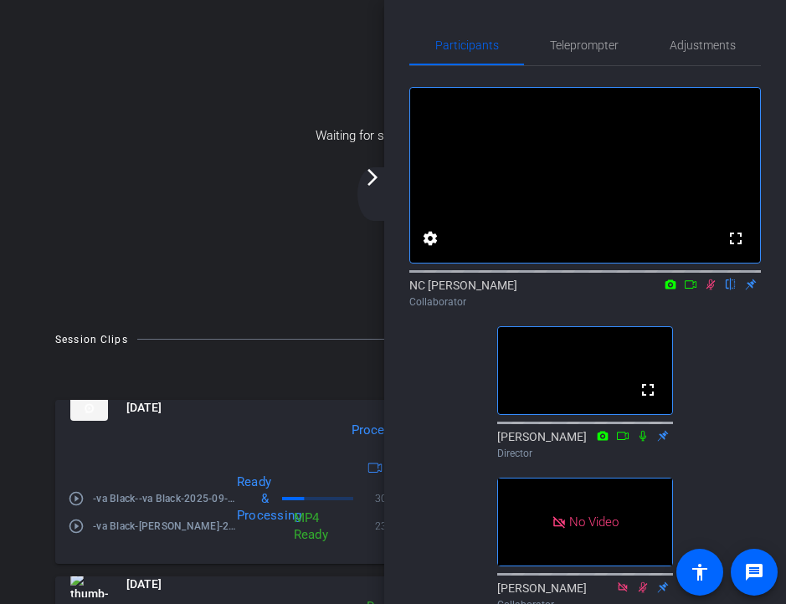
click at [709, 290] on icon at bounding box center [710, 285] width 13 height 12
click at [712, 290] on icon at bounding box center [710, 284] width 7 height 11
click at [711, 290] on icon at bounding box center [710, 284] width 9 height 11
click at [711, 290] on icon at bounding box center [710, 284] width 7 height 11
click at [711, 290] on icon at bounding box center [710, 284] width 9 height 11
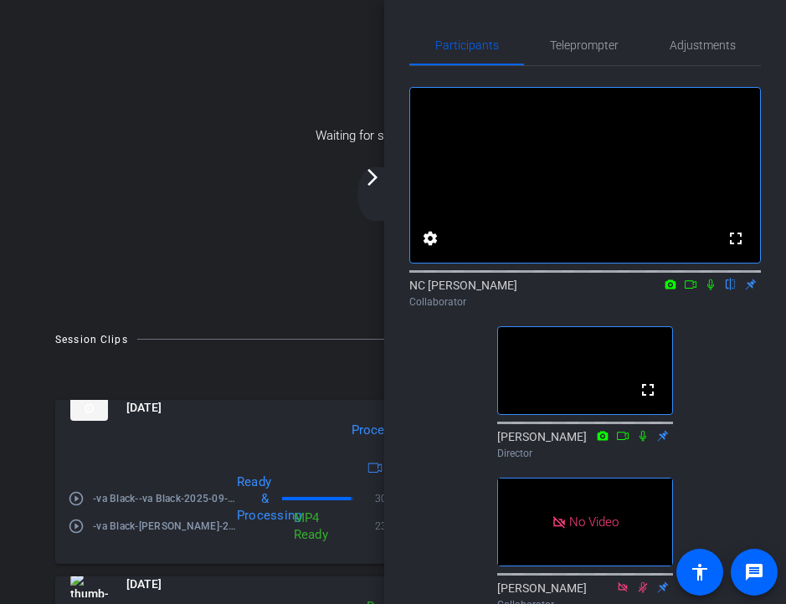
click at [709, 290] on icon at bounding box center [710, 284] width 7 height 11
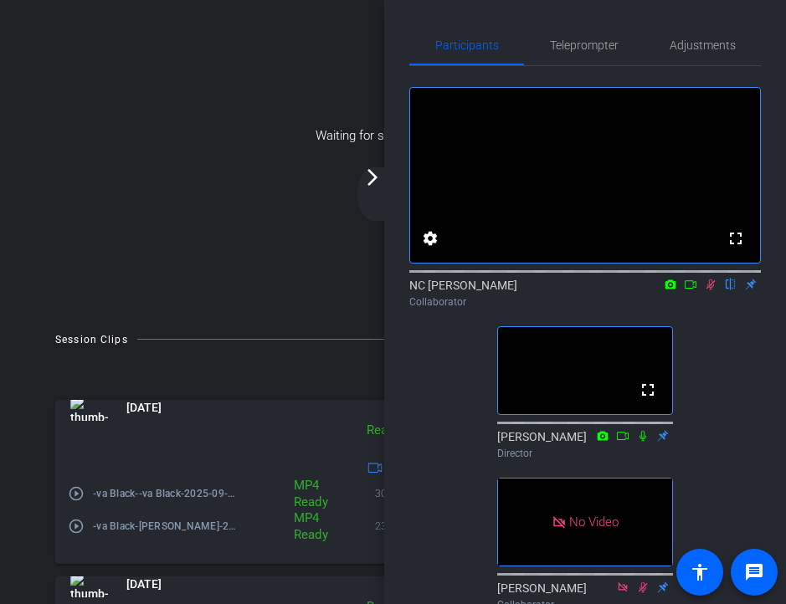
click at [690, 290] on icon at bounding box center [690, 285] width 13 height 12
click at [661, 461] on div "[PERSON_NAME] Director" at bounding box center [585, 444] width 176 height 33
click at [662, 461] on div "[PERSON_NAME] Director" at bounding box center [585, 444] width 176 height 33
click at [664, 461] on div "[PERSON_NAME] Director" at bounding box center [585, 444] width 176 height 33
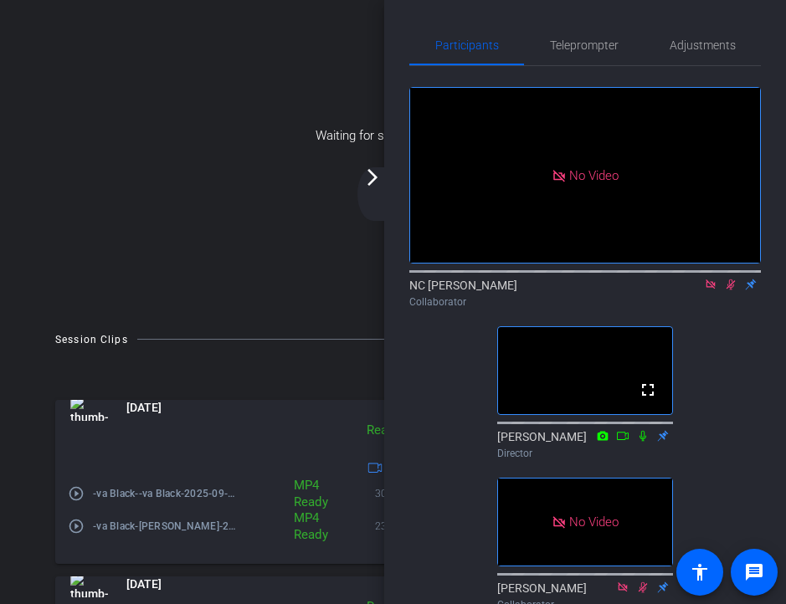
click at [588, 398] on video at bounding box center [585, 370] width 174 height 87
click at [654, 400] on mat-icon "fullscreen" at bounding box center [648, 390] width 20 height 20
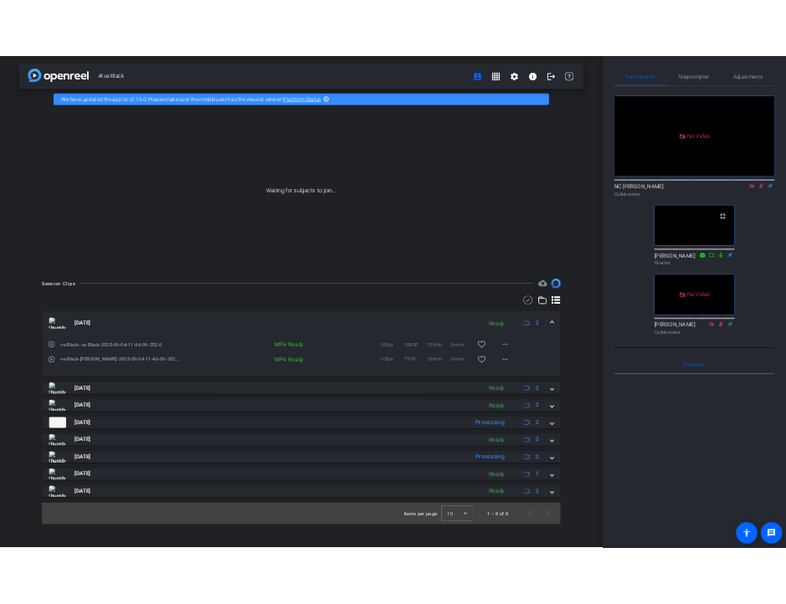
scroll to position [0, 0]
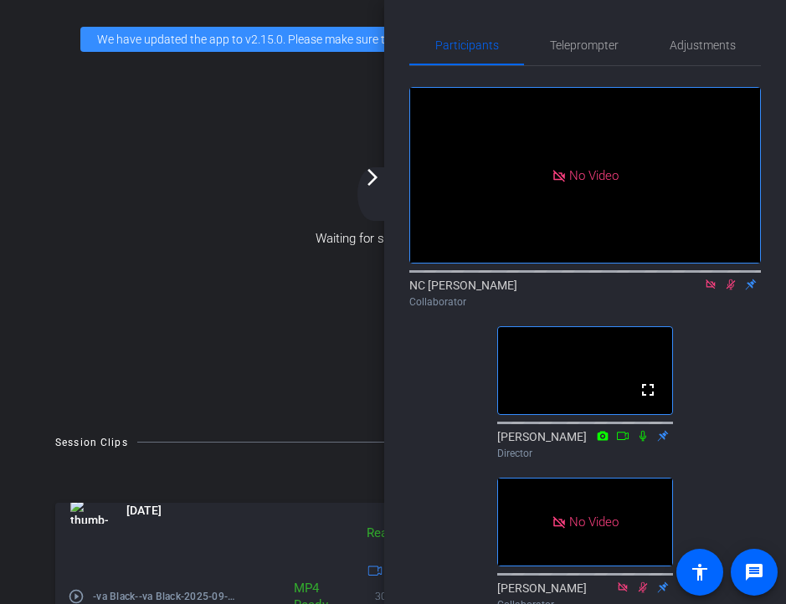
click at [662, 461] on div "[PERSON_NAME] Director" at bounding box center [585, 444] width 176 height 33
click at [728, 290] on icon at bounding box center [730, 284] width 9 height 11
click at [728, 290] on icon at bounding box center [730, 285] width 13 height 12
click at [728, 290] on icon at bounding box center [730, 284] width 9 height 11
click at [708, 290] on icon at bounding box center [710, 285] width 13 height 12
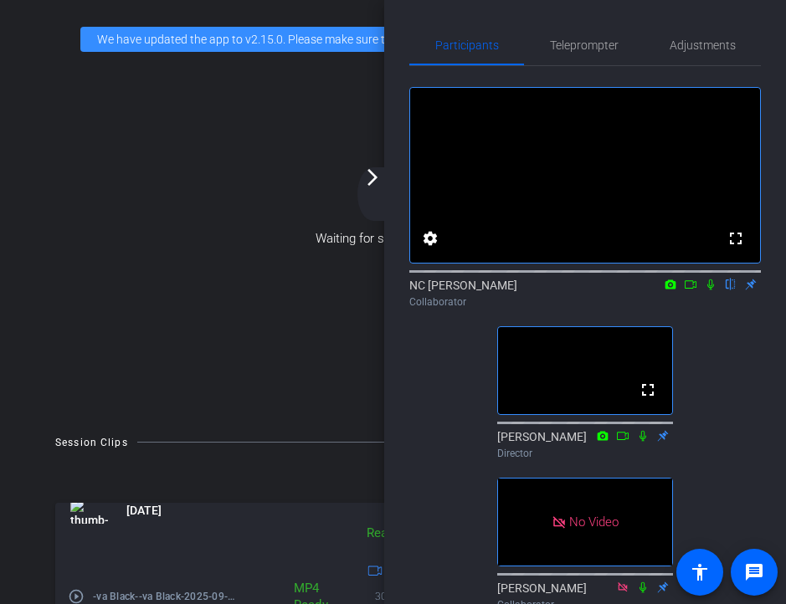
click at [710, 290] on icon at bounding box center [710, 285] width 13 height 12
